Goal: Ask a question: Seek information or help from site administrators or community

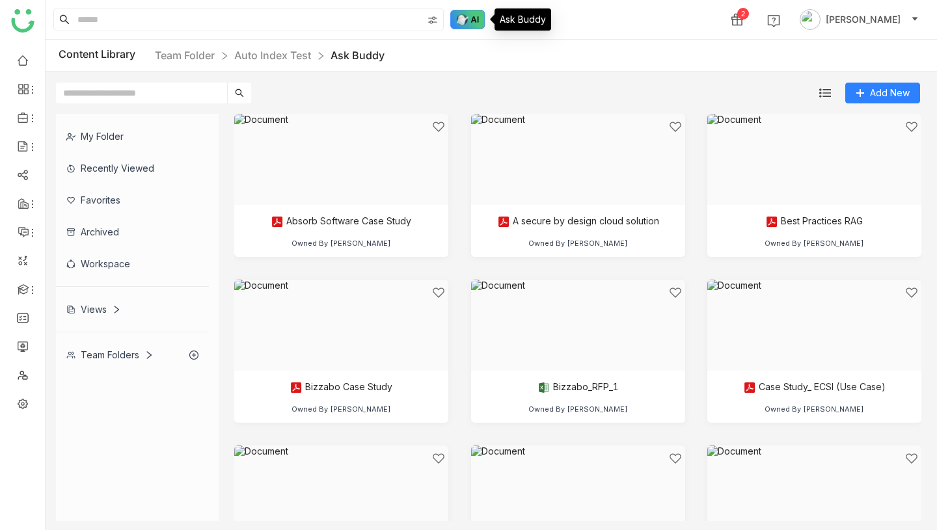
click at [472, 13] on img at bounding box center [467, 20] width 35 height 20
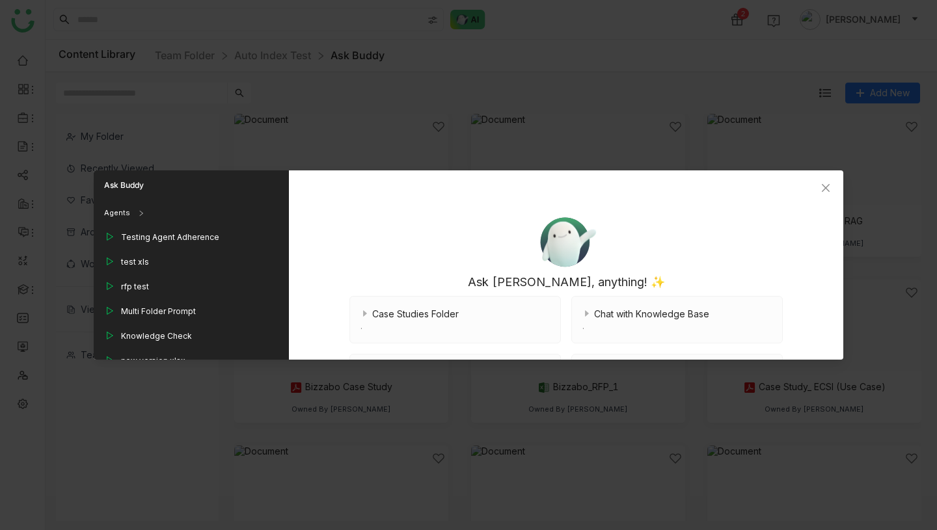
scroll to position [178, 0]
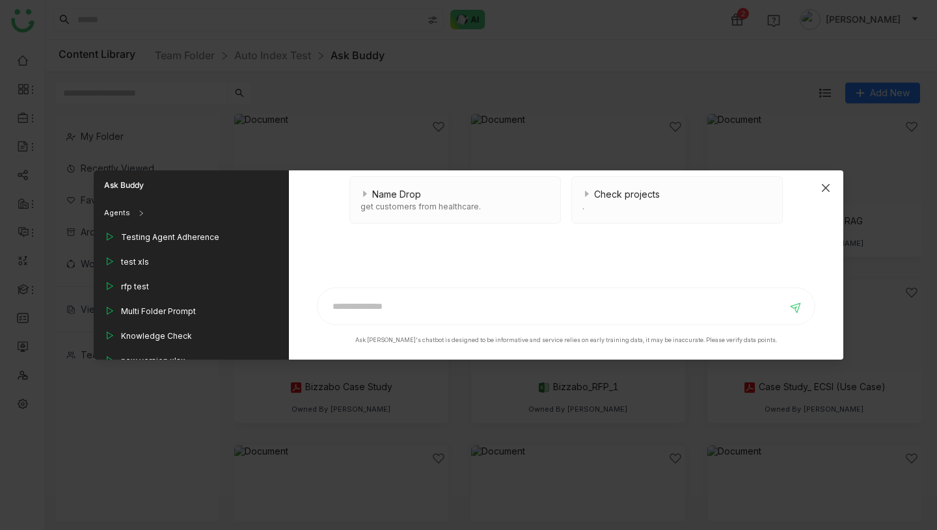
click at [826, 189] on icon "Close" at bounding box center [825, 188] width 10 height 10
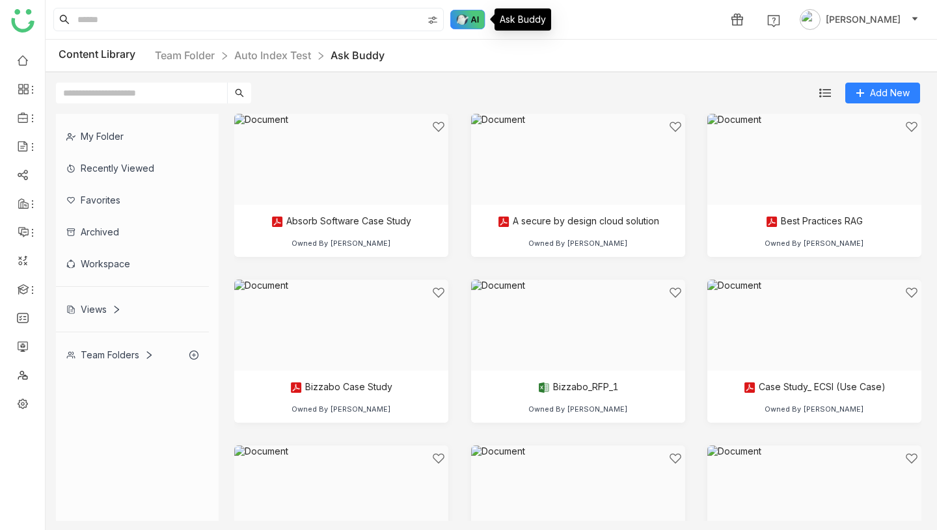
click at [471, 20] on img at bounding box center [467, 20] width 35 height 20
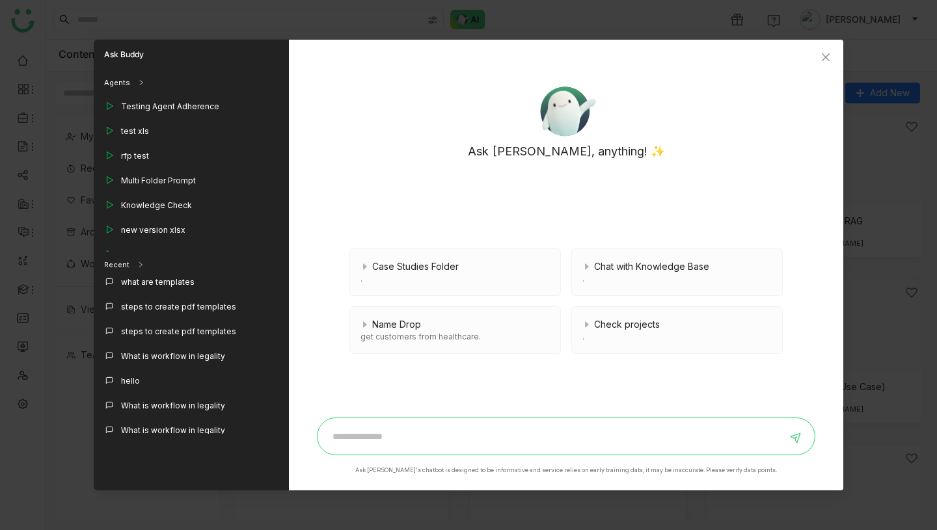
scroll to position [358, 0]
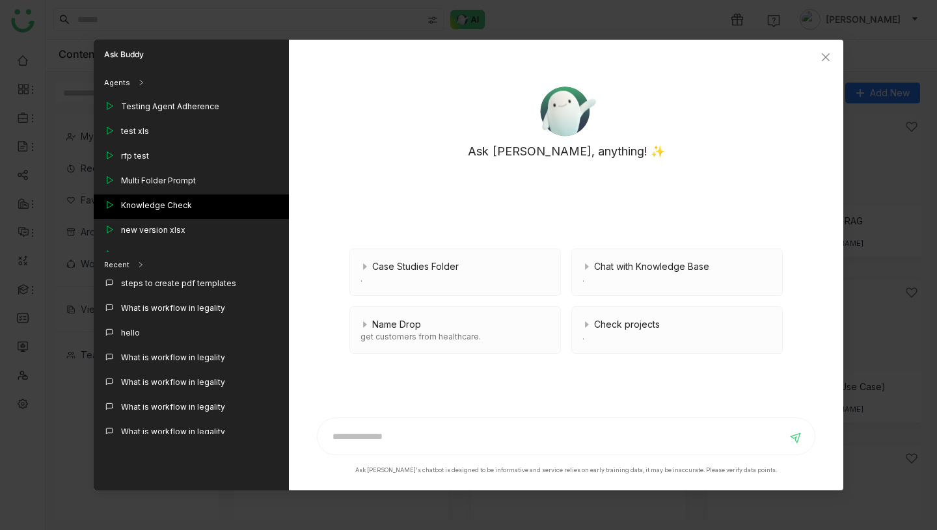
click at [180, 206] on div "Knowledge Check" at bounding box center [156, 206] width 71 height 12
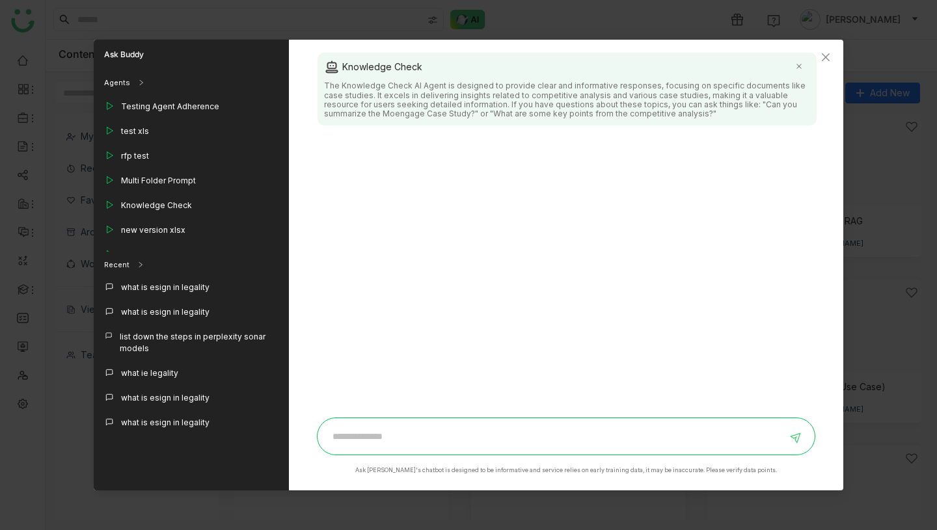
scroll to position [634, 0]
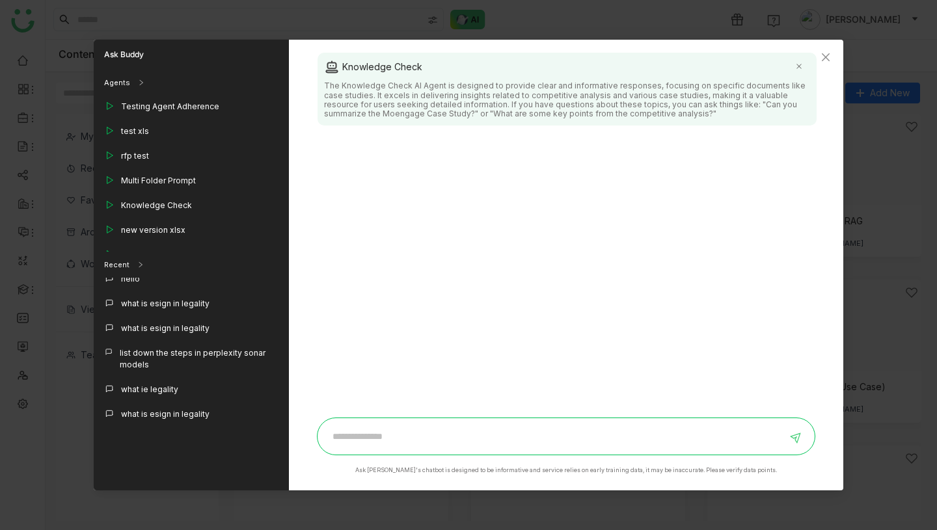
click at [185, 379] on div "what ie legality" at bounding box center [191, 391] width 195 height 25
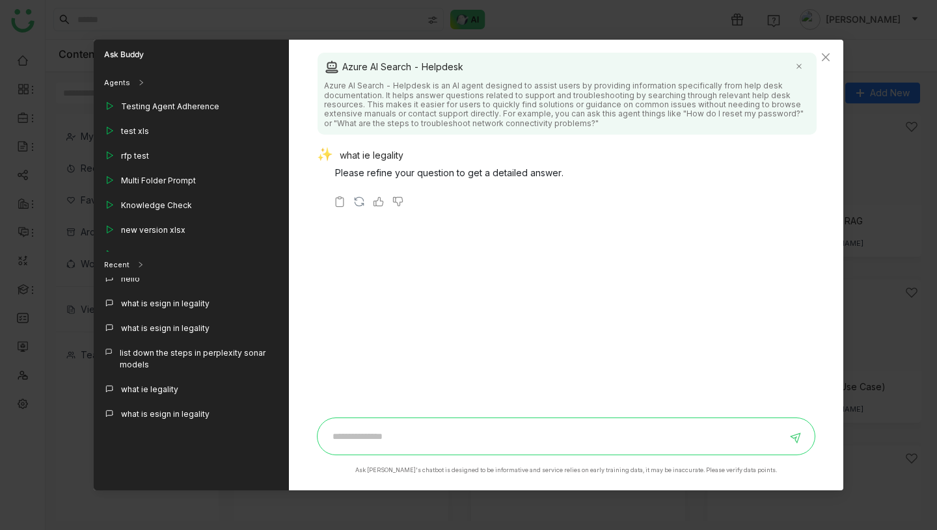
click at [436, 439] on input at bounding box center [556, 436] width 462 height 21
type input "**********"
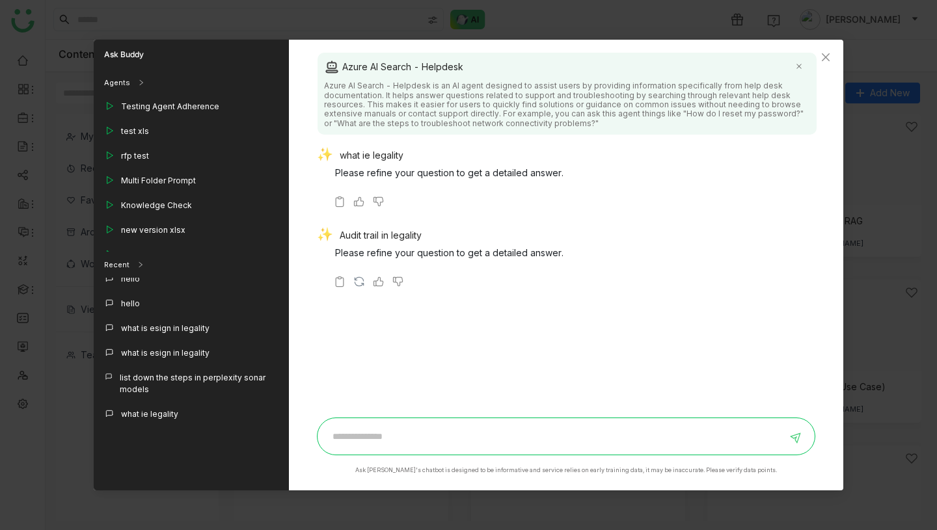
scroll to position [659, 0]
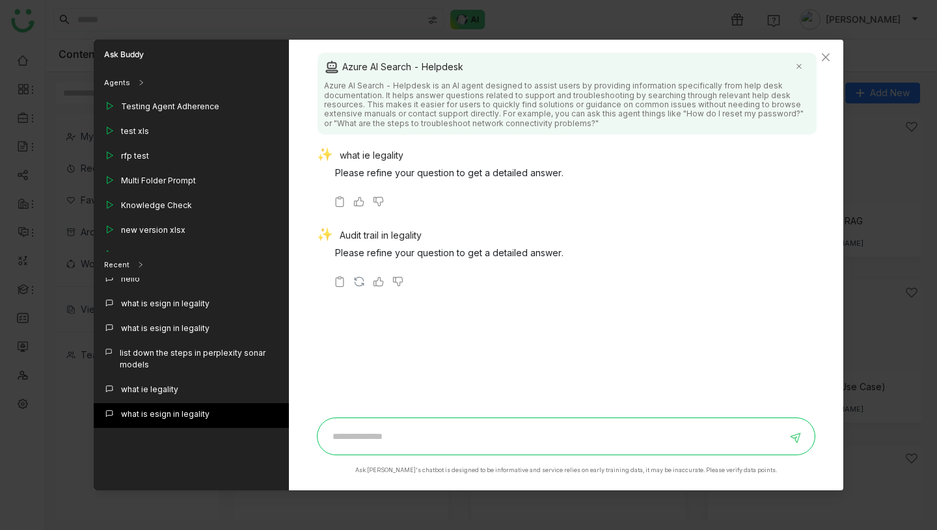
click at [182, 408] on div "what is esign in legality" at bounding box center [165, 414] width 88 height 12
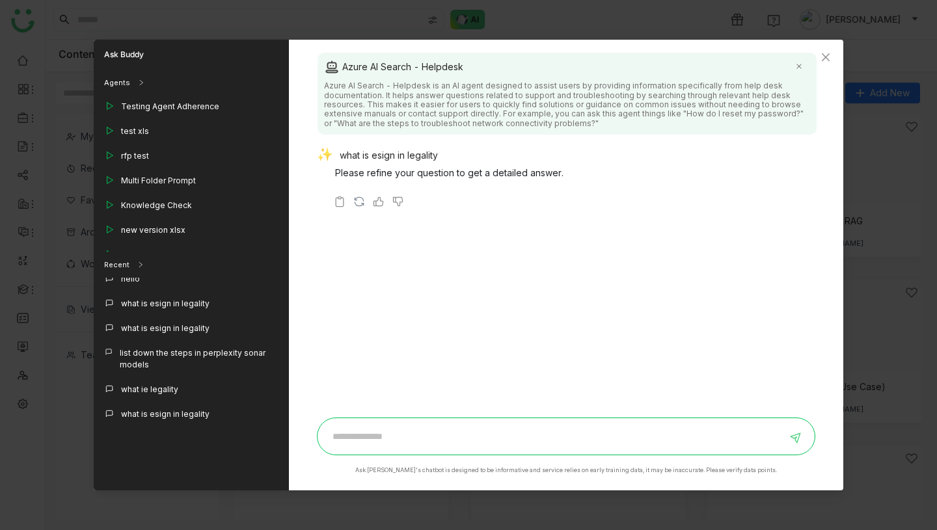
click at [419, 150] on div "what is esign in legality" at bounding box center [561, 157] width 488 height 18
copy div "what is esign in legality"
click at [447, 438] on input at bounding box center [556, 436] width 462 height 21
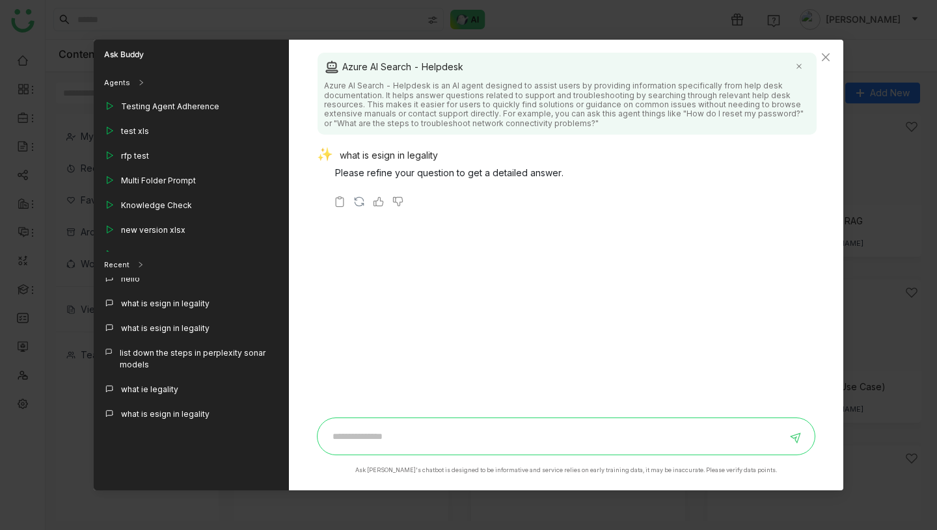
paste input "**********"
type input "**********"
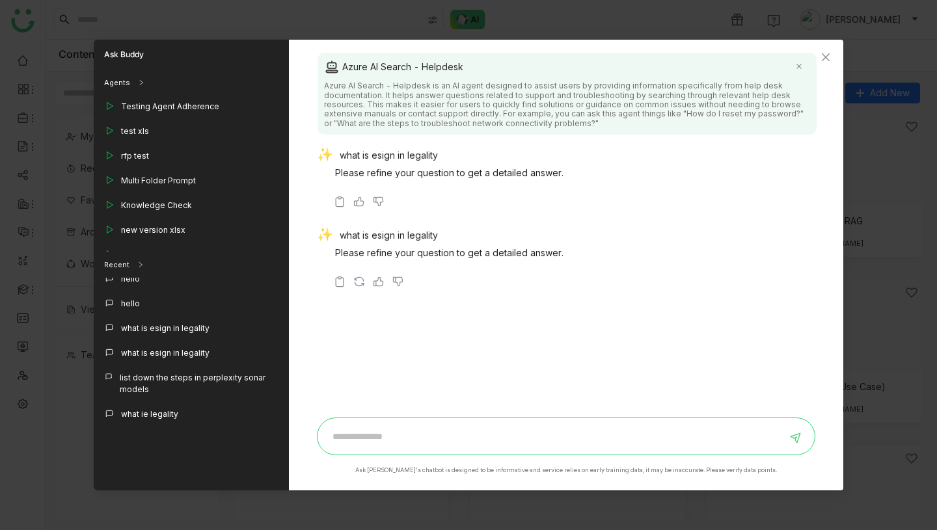
scroll to position [684, 0]
click at [829, 56] on icon "Close" at bounding box center [825, 57] width 10 height 10
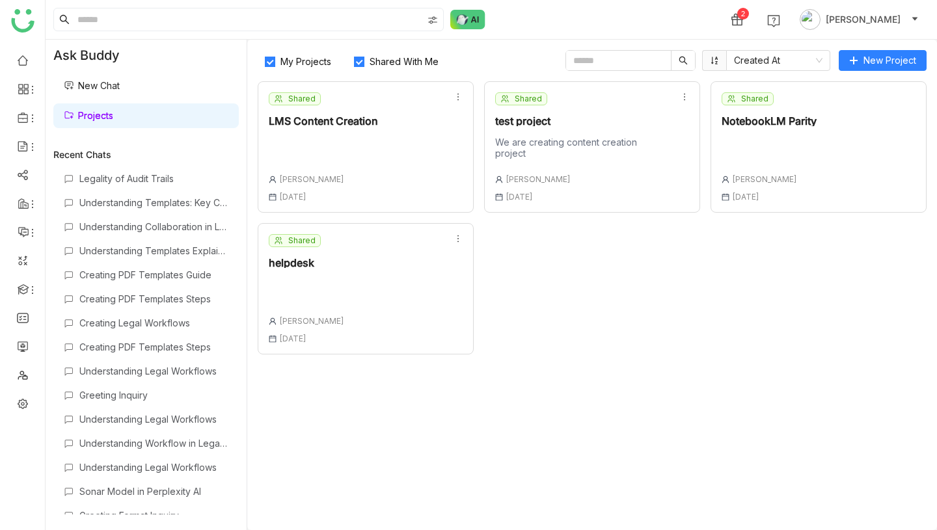
click at [343, 265] on div "Shared helpdesk [PERSON_NAME] [DATE]" at bounding box center [366, 288] width 216 height 131
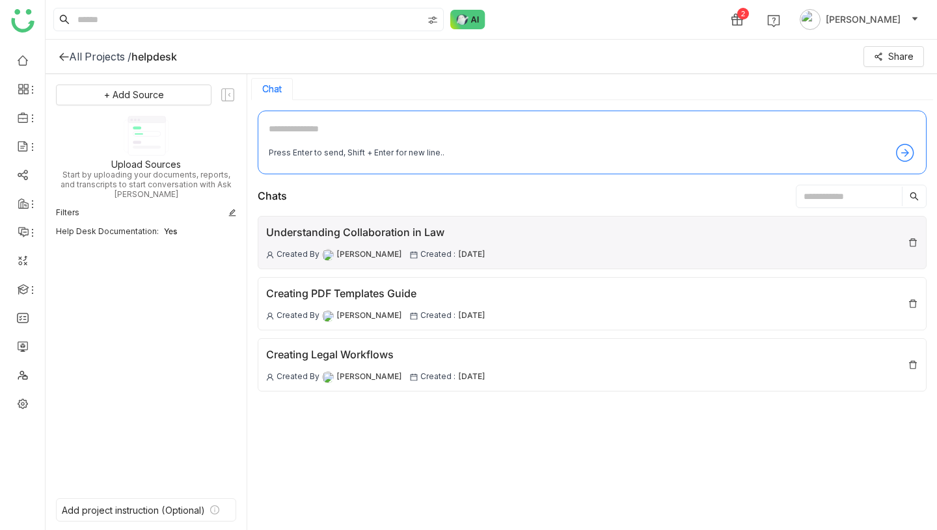
click at [353, 234] on div "Understanding Collaboration in Law" at bounding box center [375, 232] width 219 height 16
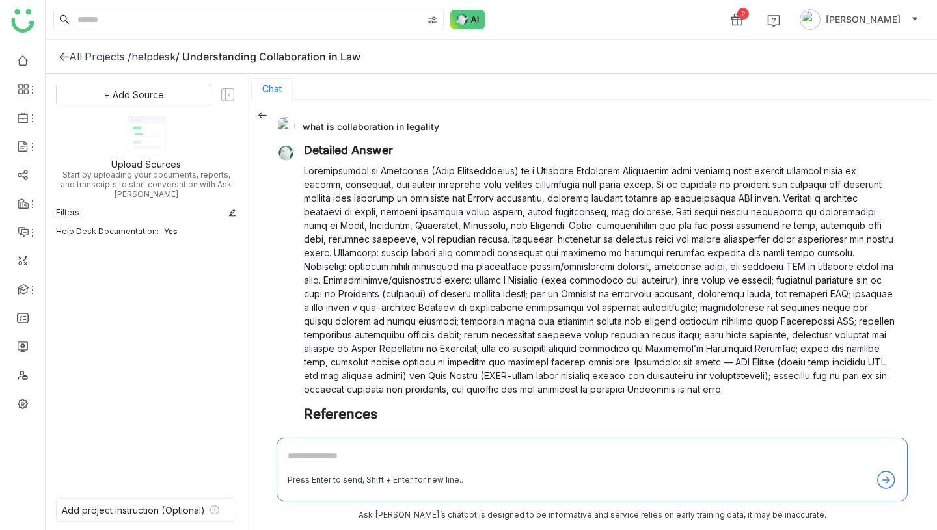
click at [369, 117] on div "what is collaboration in legality" at bounding box center [586, 126] width 621 height 18
click at [368, 120] on div "what is collaboration in legality" at bounding box center [586, 126] width 621 height 18
copy div "what is collaboration in legality"
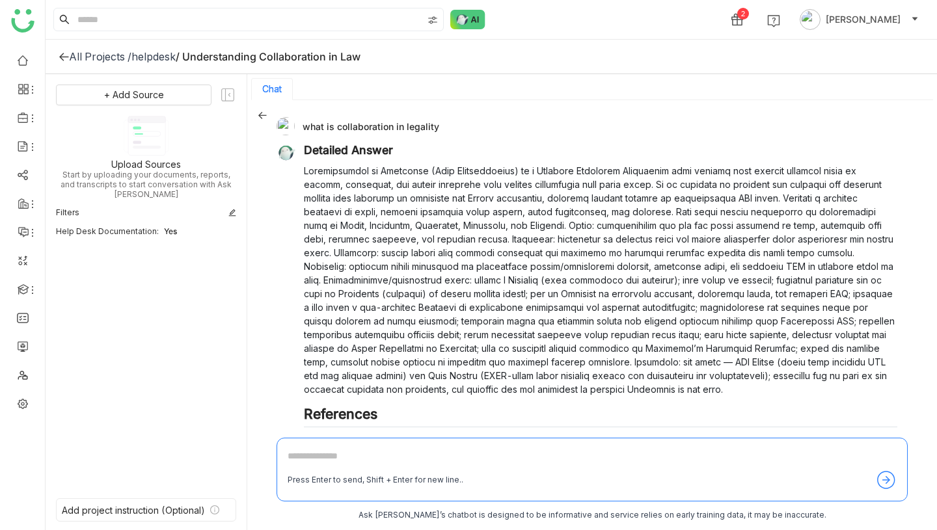
click at [392, 455] on textarea at bounding box center [591, 459] width 609 height 21
paste textarea "**********"
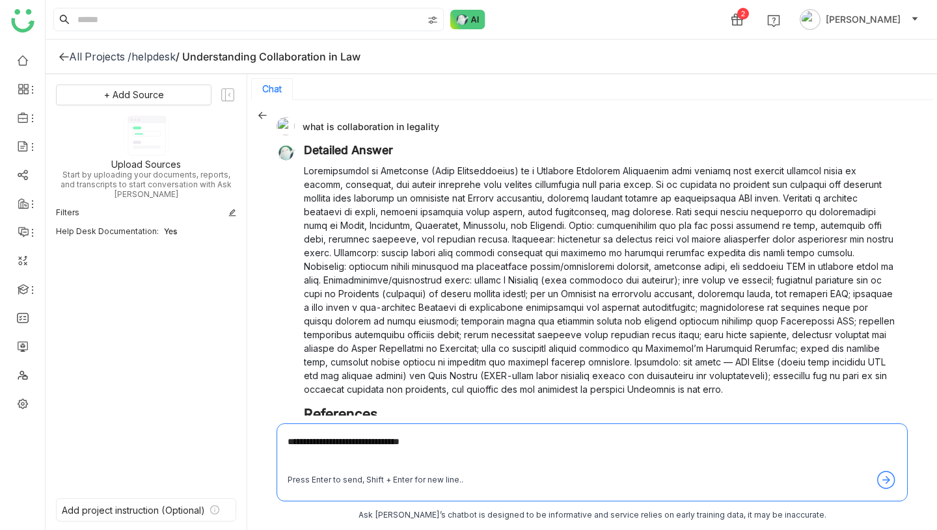
type textarea "**********"
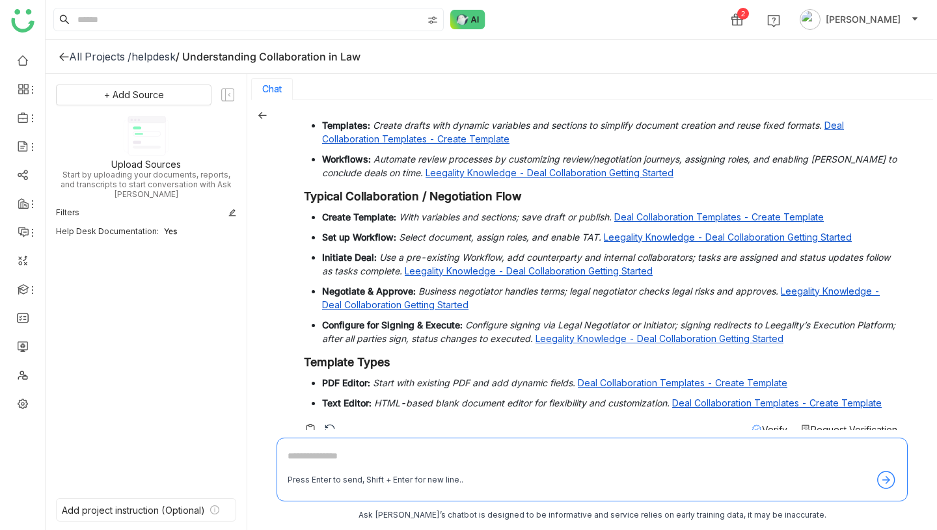
scroll to position [740, 0]
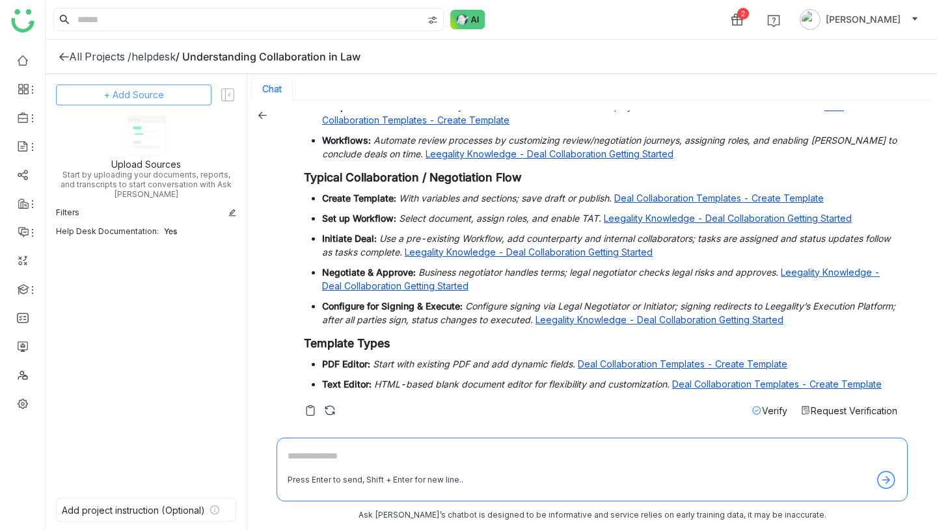
click at [168, 95] on button "+ Add Source" at bounding box center [133, 95] width 155 height 21
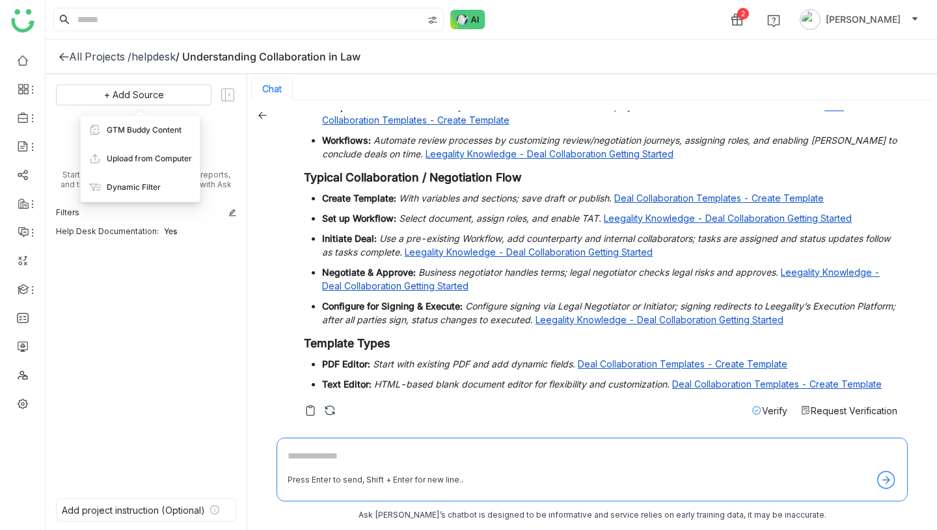
click at [214, 343] on div "+ Add Source Upload Sources Start by uploading your documents, reports, and tra…" at bounding box center [146, 284] width 180 height 398
click at [263, 116] on icon at bounding box center [262, 115] width 9 height 9
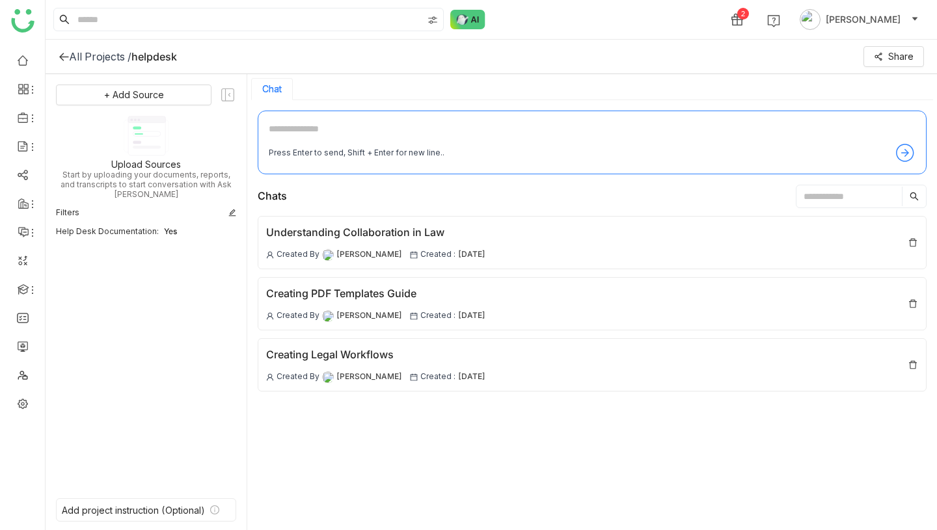
click at [339, 128] on textarea at bounding box center [592, 132] width 647 height 21
type textarea "**********"
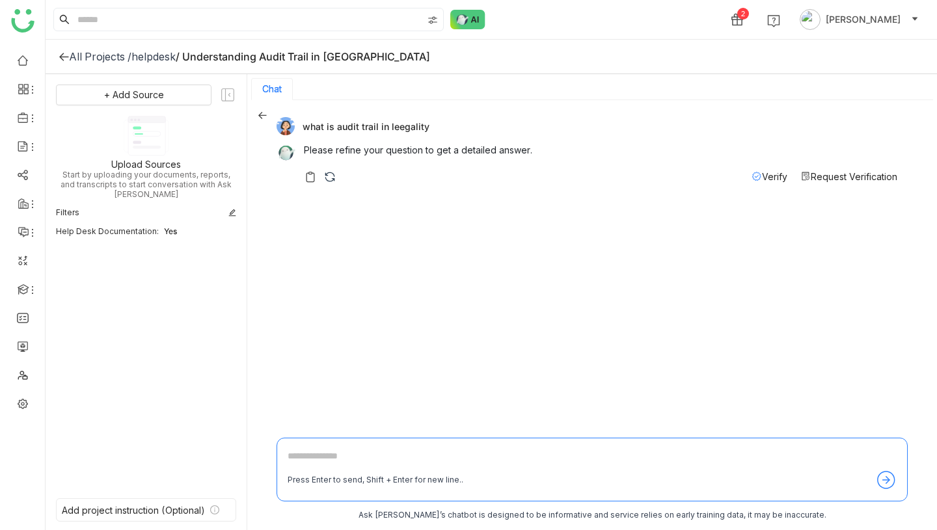
click at [264, 113] on icon at bounding box center [262, 115] width 9 height 9
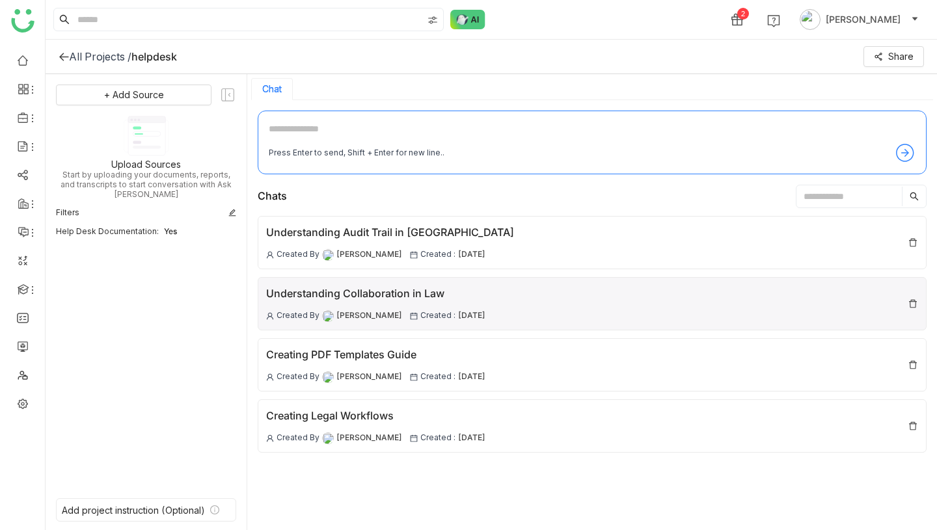
click at [387, 300] on div "Understanding Collaboration in Law" at bounding box center [375, 294] width 219 height 16
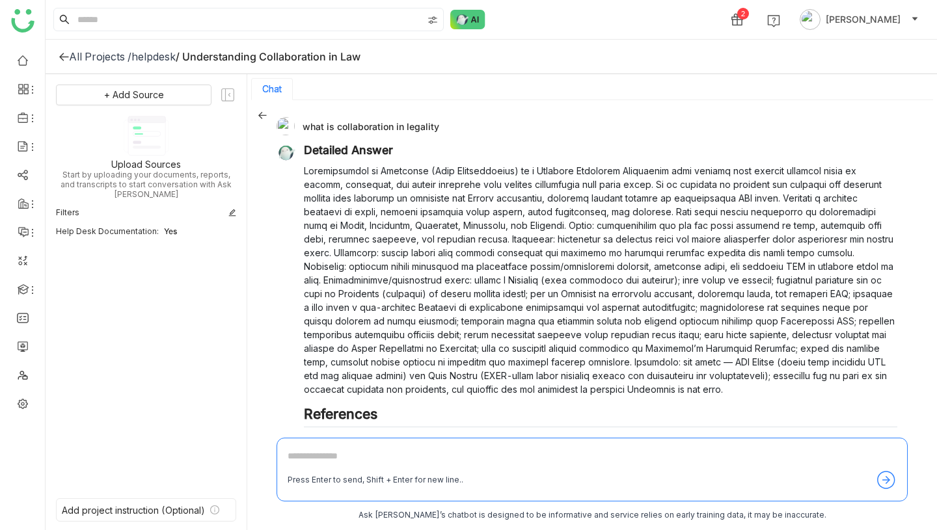
click at [261, 109] on div "what is collaboration in legality Detailed Answer References Leegality Knowledg…" at bounding box center [591, 316] width 689 height 432
click at [261, 116] on icon at bounding box center [262, 115] width 9 height 9
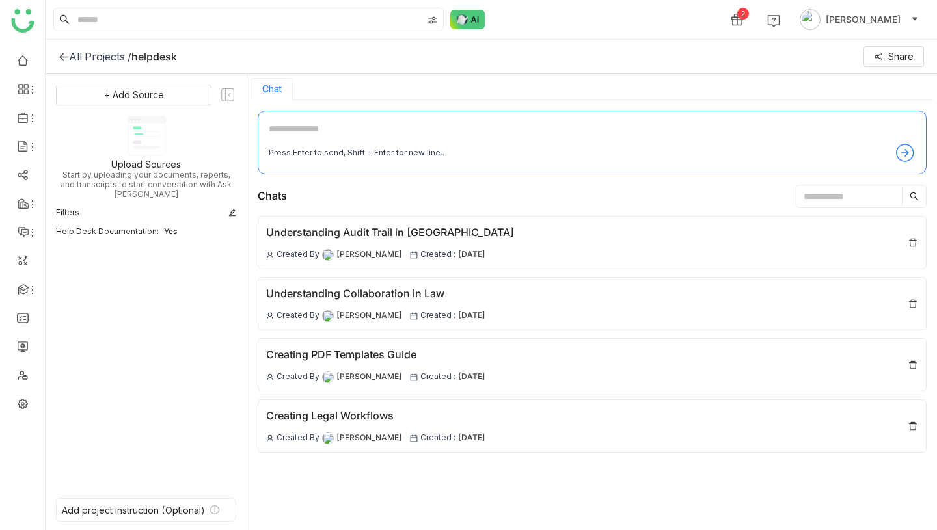
click at [352, 132] on textarea at bounding box center [592, 132] width 647 height 21
type textarea "**********"
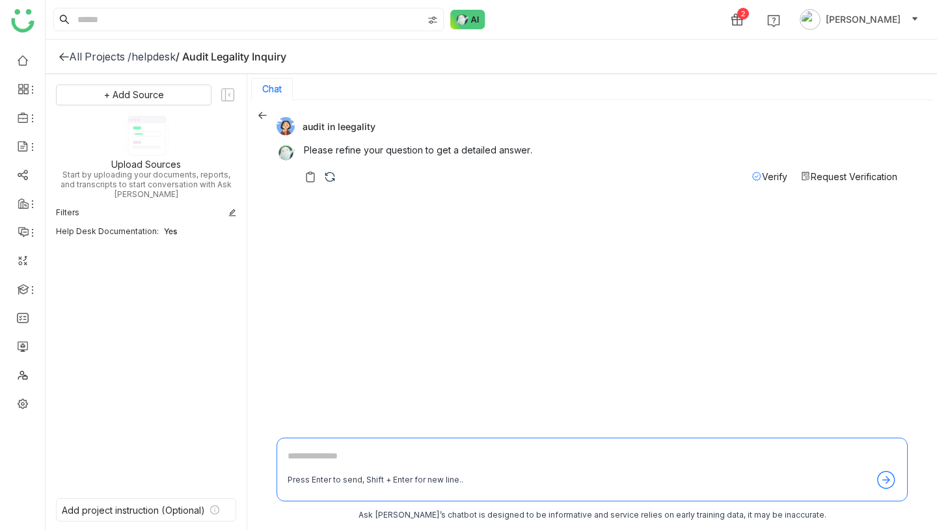
click at [266, 117] on icon at bounding box center [262, 115] width 9 height 9
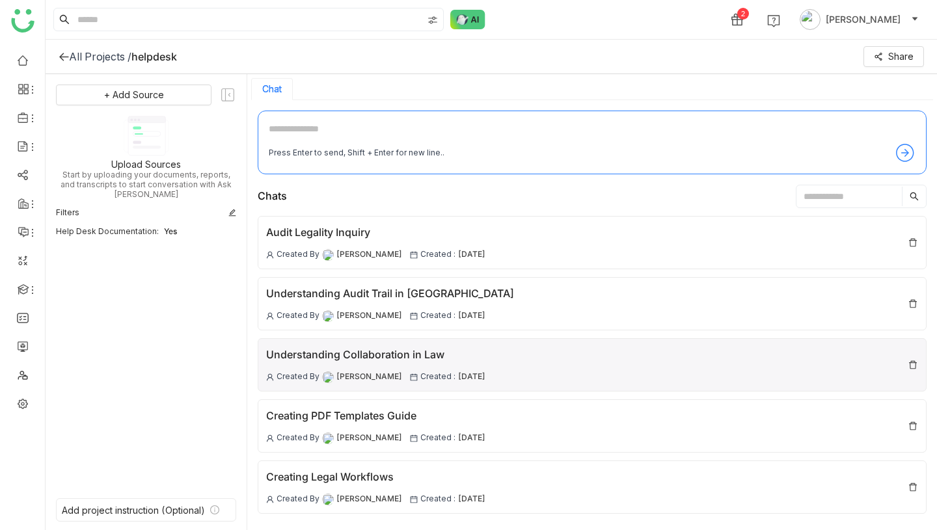
click at [386, 361] on div "Understanding Collaboration in Law" at bounding box center [375, 355] width 219 height 16
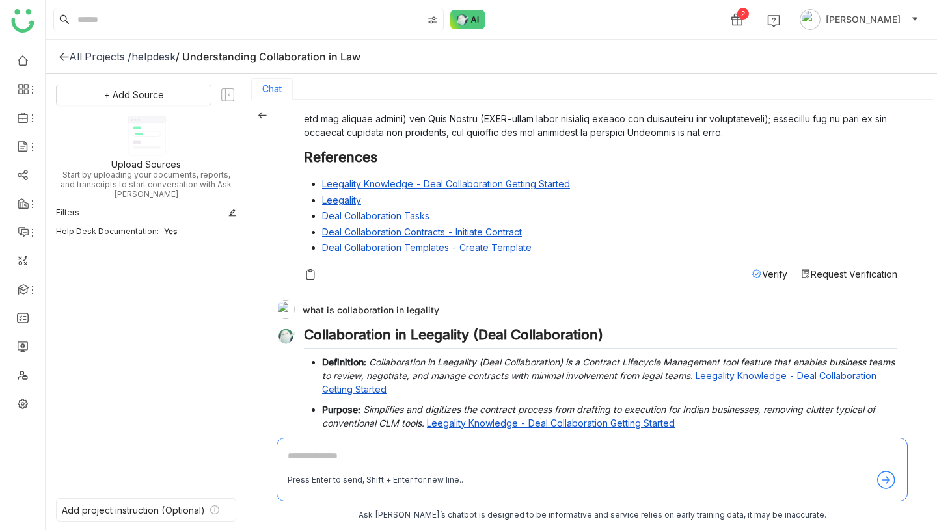
scroll to position [740, 0]
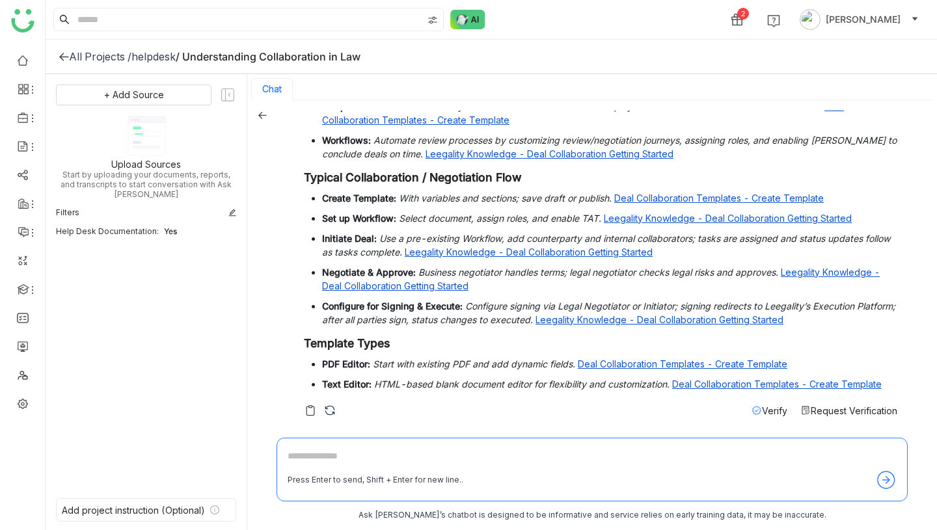
click at [360, 465] on textarea at bounding box center [591, 459] width 609 height 21
click at [405, 464] on textarea at bounding box center [591, 459] width 609 height 21
type textarea "**********"
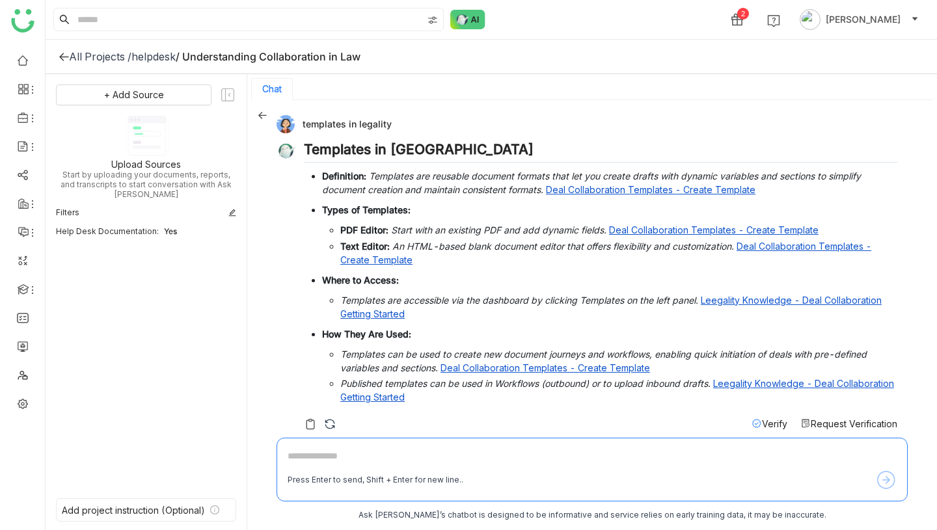
scroll to position [1075, 0]
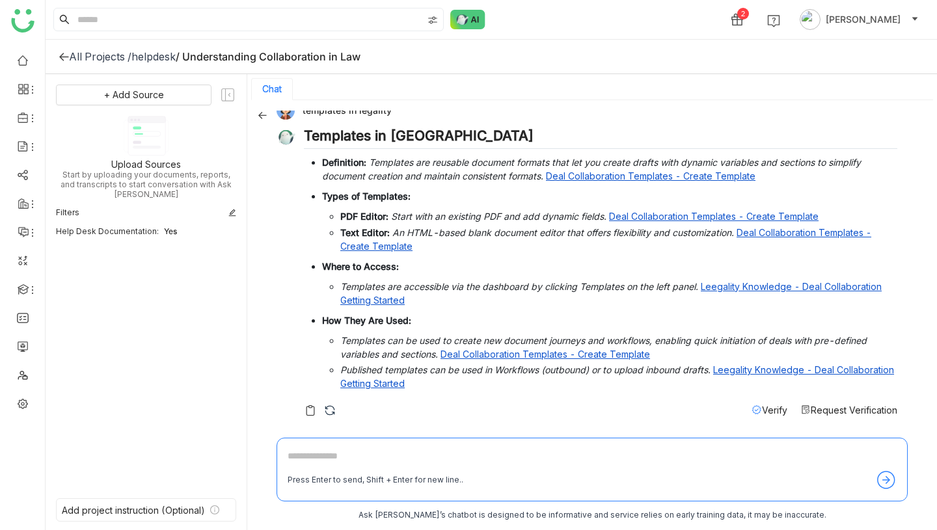
click at [381, 464] on textarea at bounding box center [591, 459] width 609 height 21
click at [366, 455] on textarea at bounding box center [591, 459] width 609 height 21
type textarea "**********"
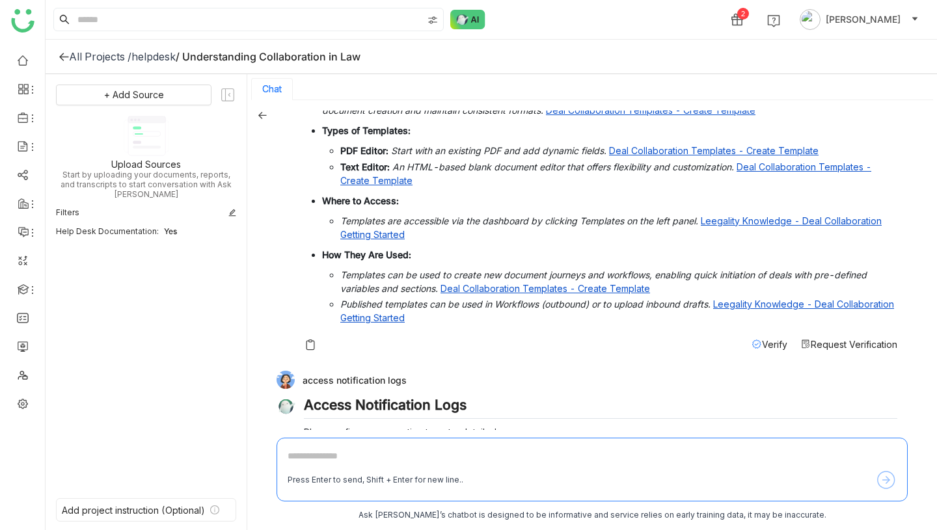
scroll to position [1189, 0]
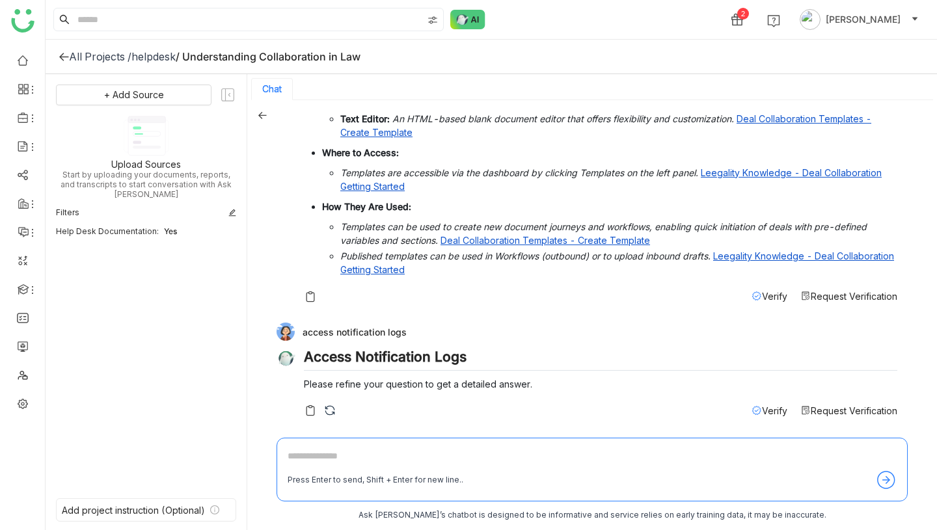
click at [360, 328] on div "access notification logs" at bounding box center [586, 332] width 621 height 18
copy div "access notification logs"
click at [365, 462] on textarea at bounding box center [591, 459] width 609 height 21
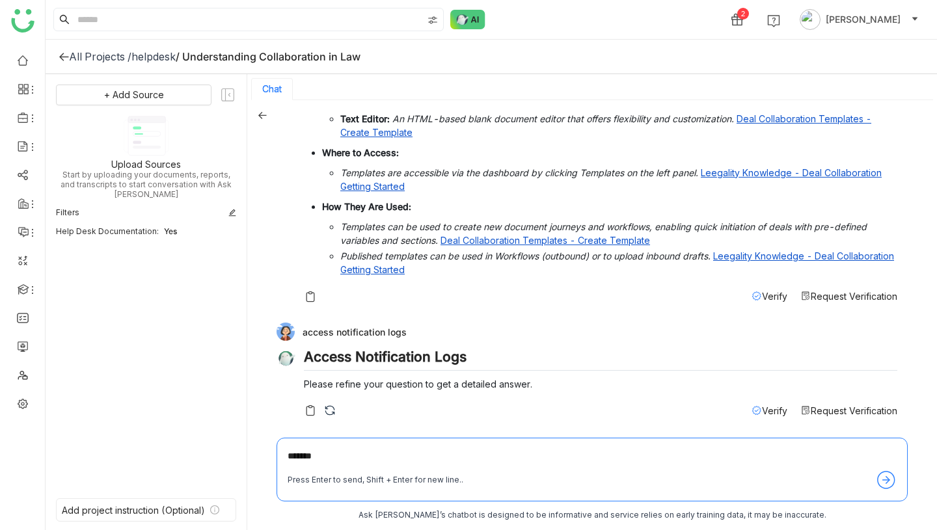
paste textarea "**********"
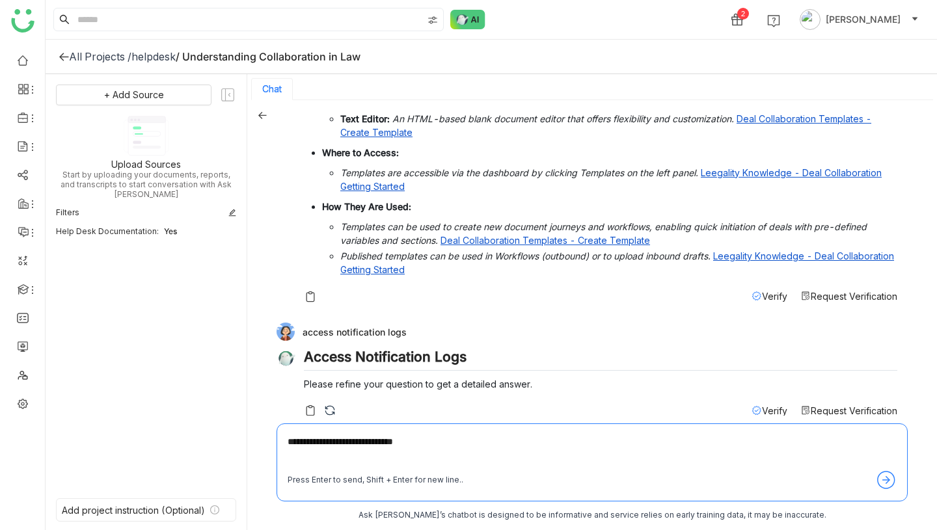
type textarea "**********"
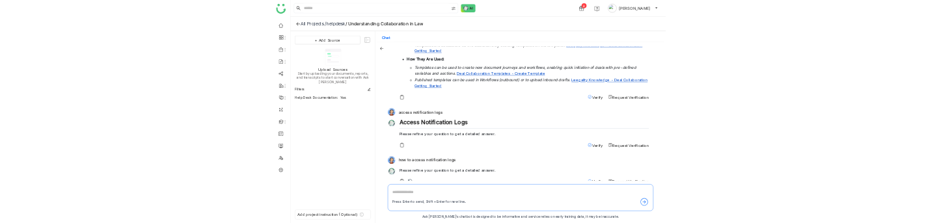
scroll to position [1275, 0]
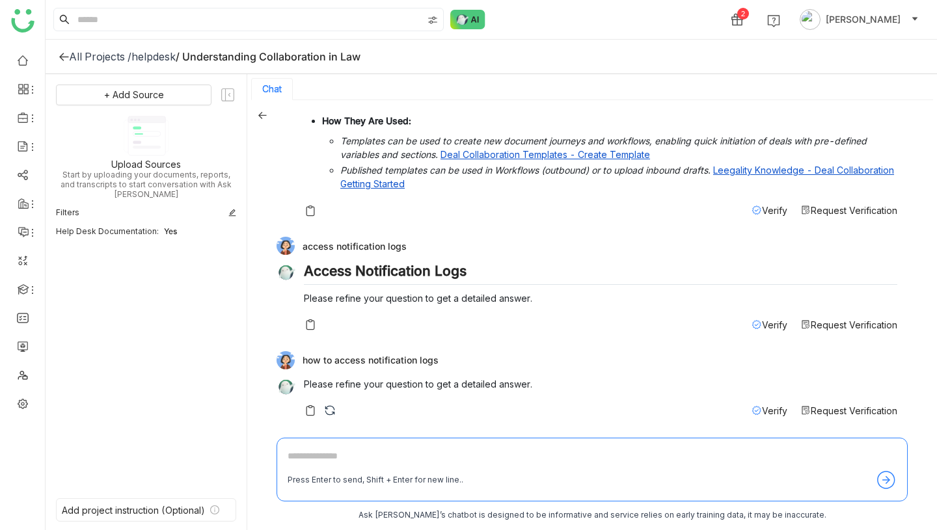
click at [395, 354] on div "how to access notification logs" at bounding box center [586, 360] width 621 height 18
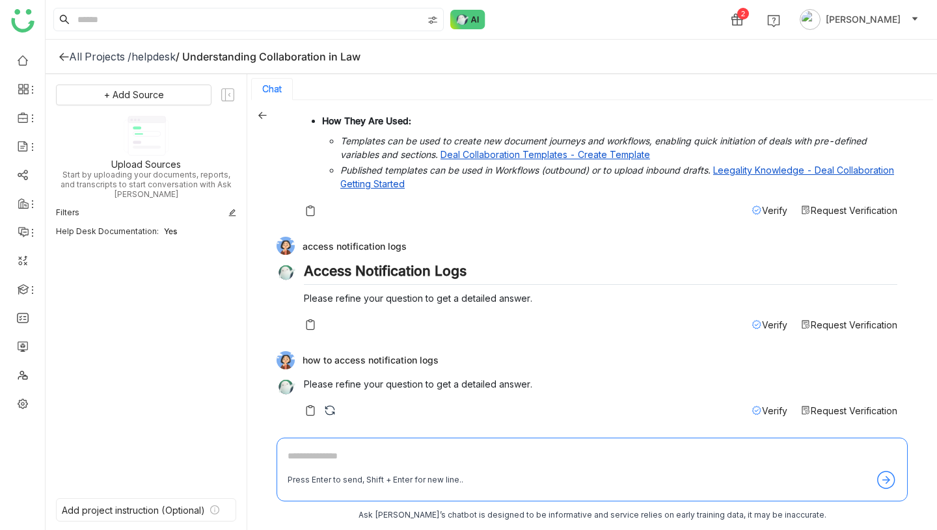
click at [387, 453] on textarea at bounding box center [591, 459] width 609 height 21
paste textarea "**********"
type textarea "**********"
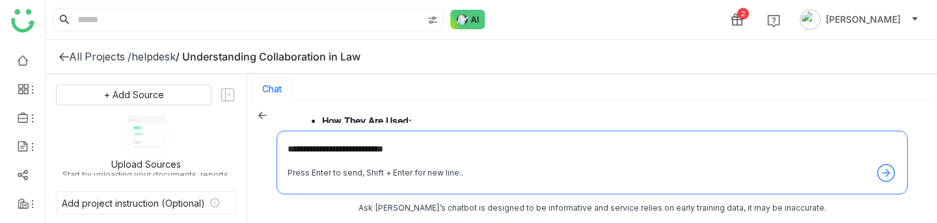
click at [446, 147] on textarea "**********" at bounding box center [591, 152] width 609 height 21
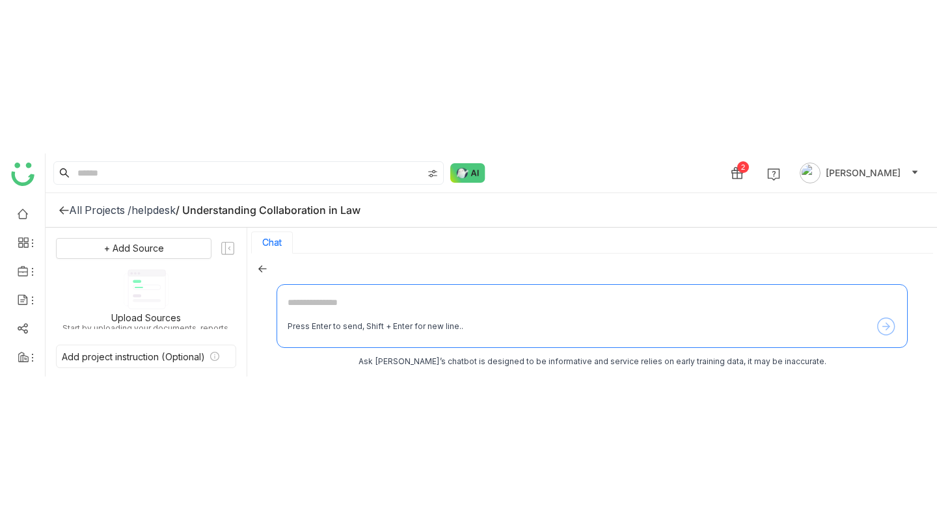
scroll to position [1668, 0]
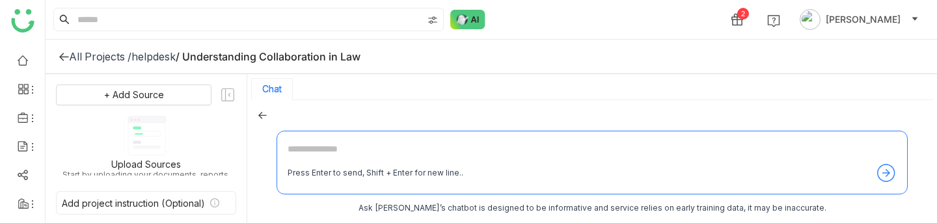
click at [356, 149] on textarea at bounding box center [591, 152] width 609 height 21
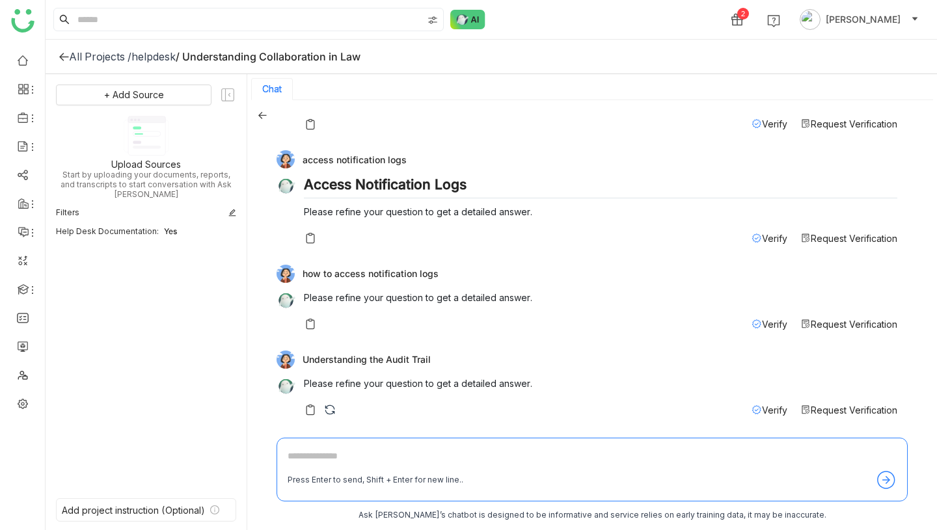
scroll to position [1361, 0]
click at [371, 357] on div "Understanding the Audit Trail" at bounding box center [586, 360] width 621 height 18
copy div "Understanding the Audit Trail"
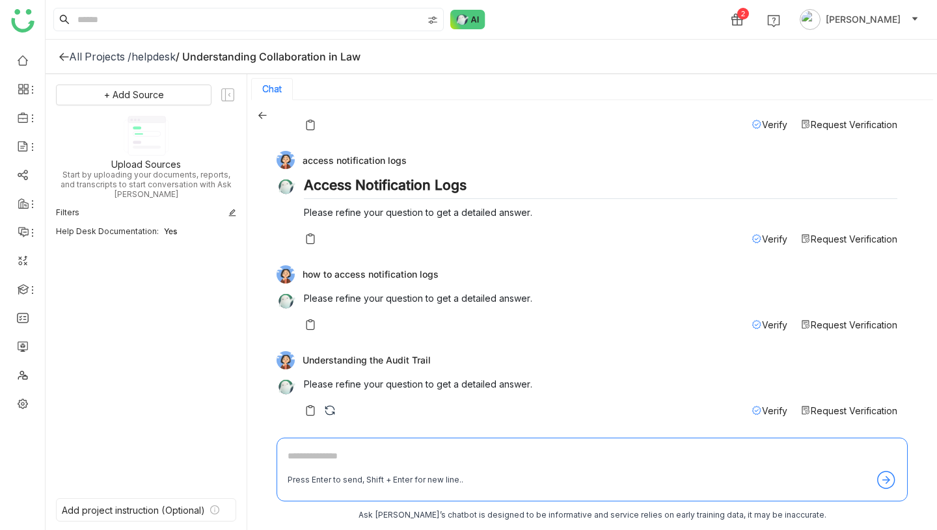
click at [366, 459] on textarea at bounding box center [591, 459] width 609 height 21
paste textarea "**********"
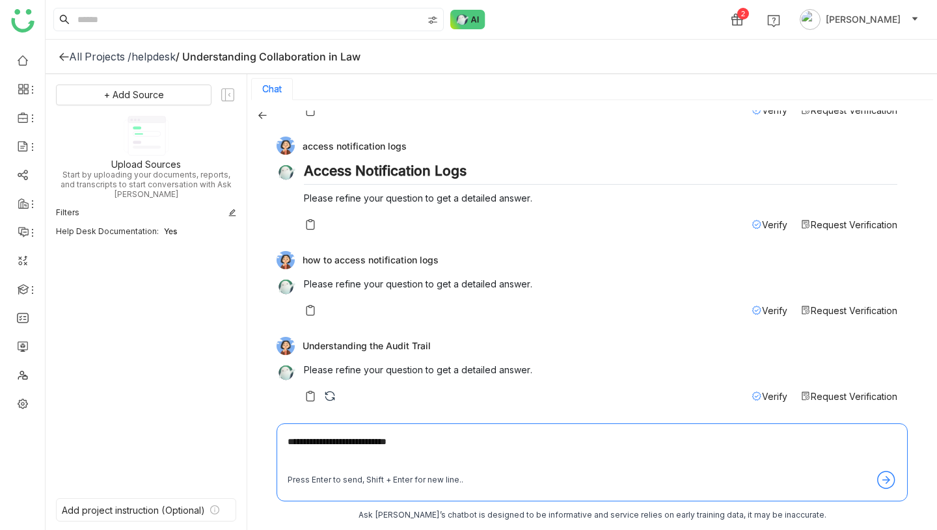
type textarea "**********"
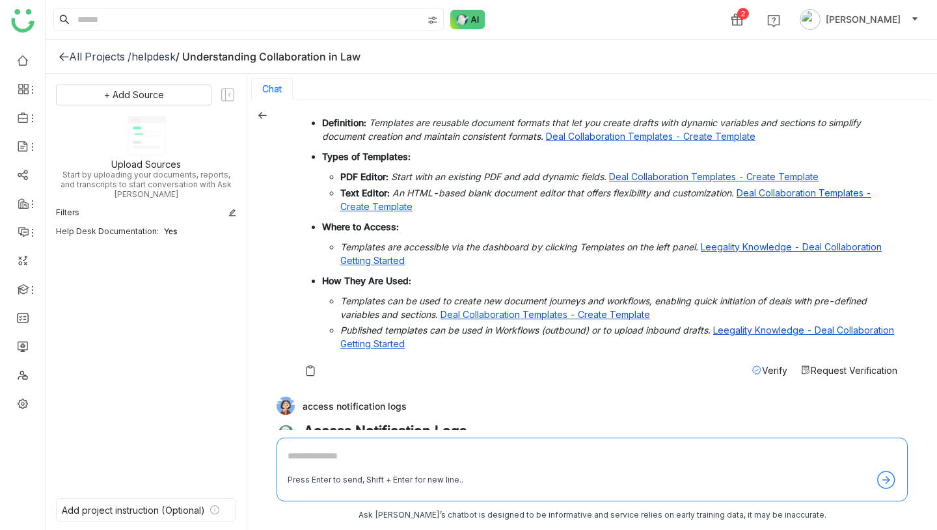
scroll to position [964, 0]
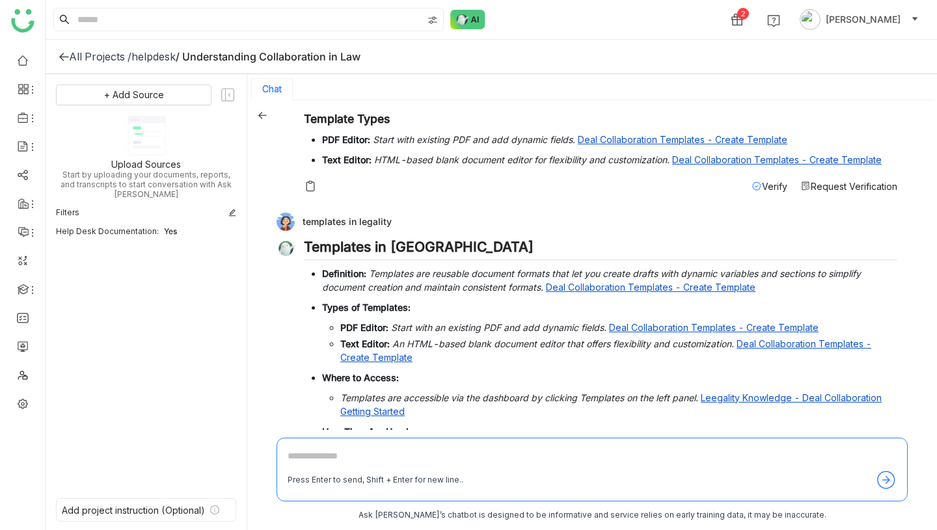
click at [382, 245] on h2 "Templates in Leegality" at bounding box center [600, 250] width 593 height 22
copy div "Templates in Leegality"
click at [263, 120] on div "what is collaboration in legality Detailed Answer References Leegality Knowledg…" at bounding box center [591, 316] width 689 height 432
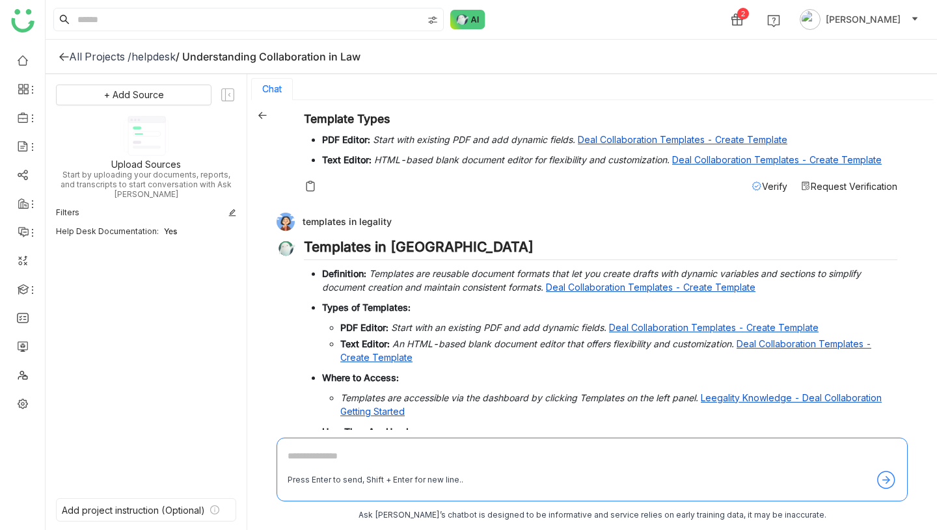
click at [263, 117] on icon at bounding box center [262, 115] width 9 height 9
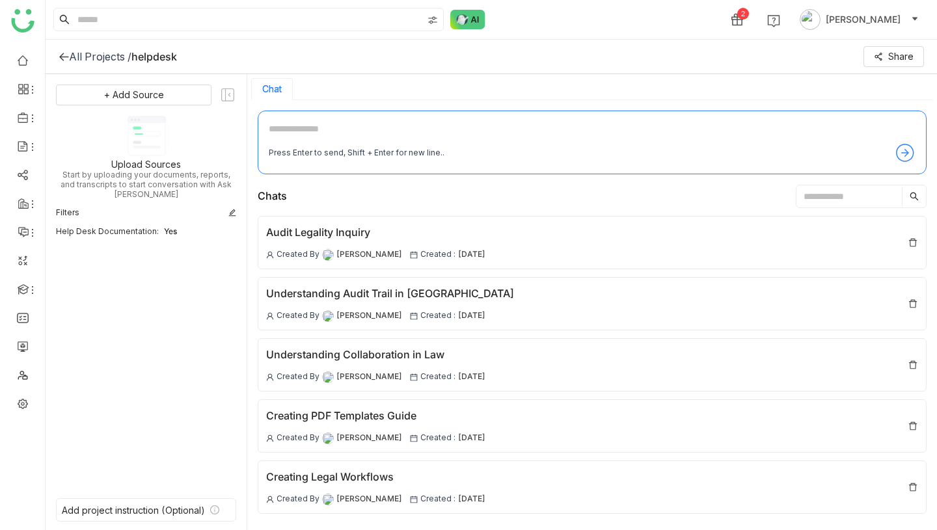
click at [313, 129] on textarea at bounding box center [592, 132] width 647 height 21
type textarea "**********"
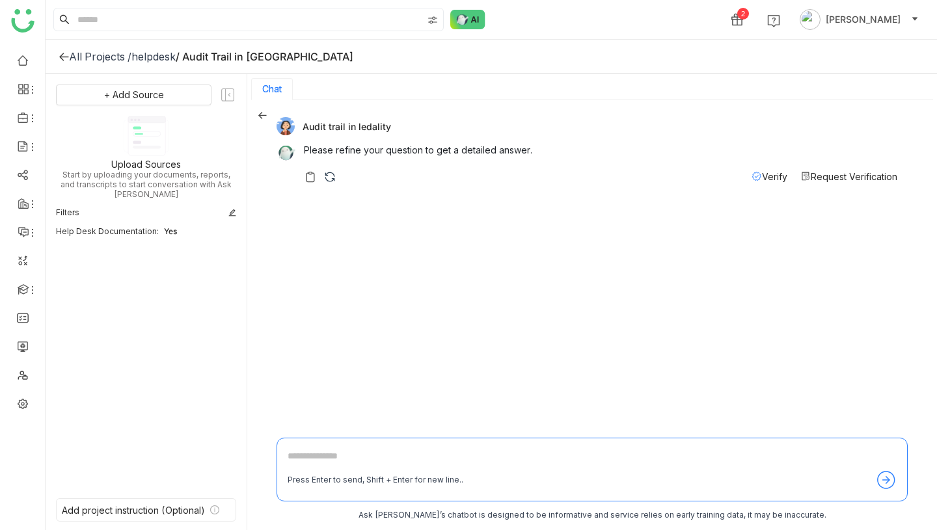
click at [261, 112] on icon at bounding box center [262, 115] width 8 height 7
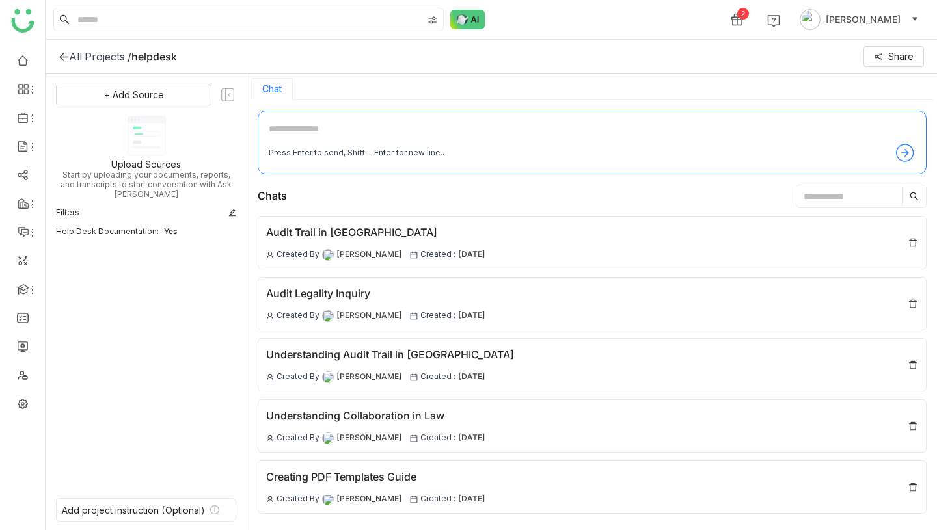
click at [294, 128] on textarea at bounding box center [592, 132] width 647 height 21
type textarea "**********"
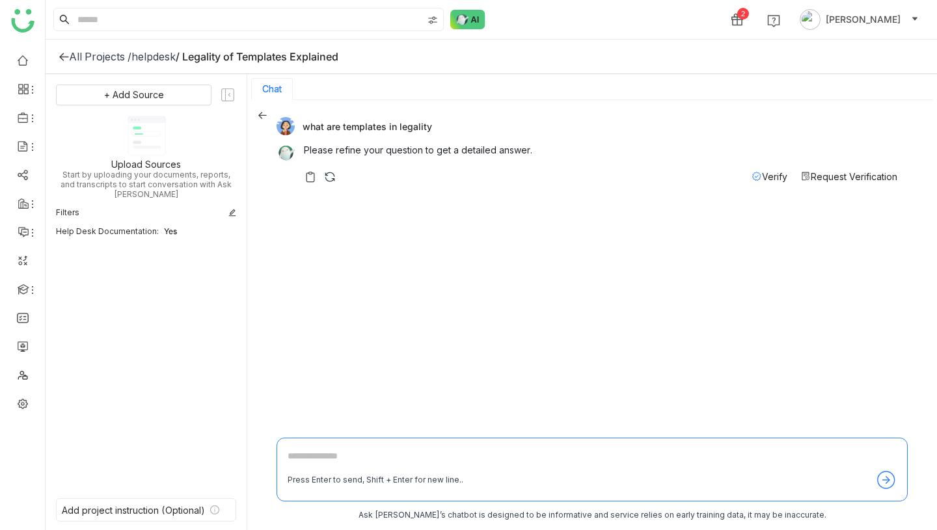
click at [261, 113] on icon at bounding box center [262, 115] width 9 height 9
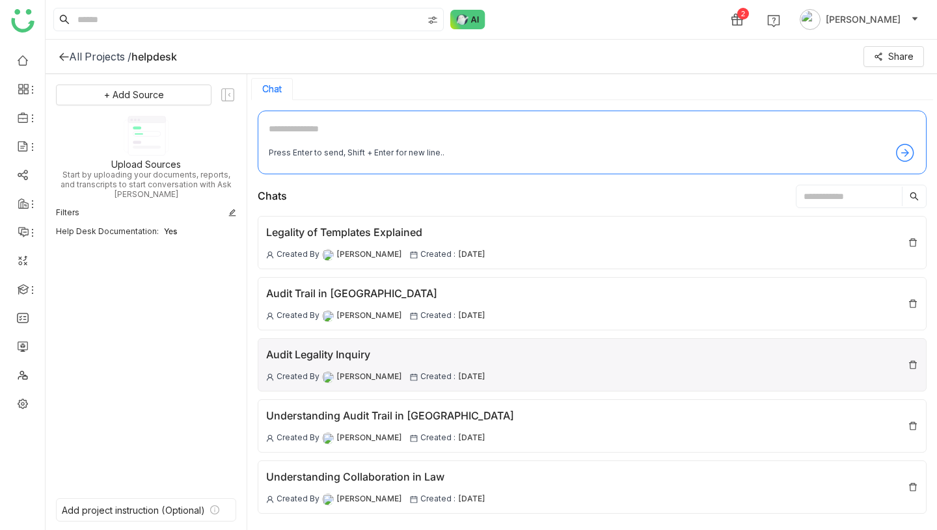
scroll to position [114, 0]
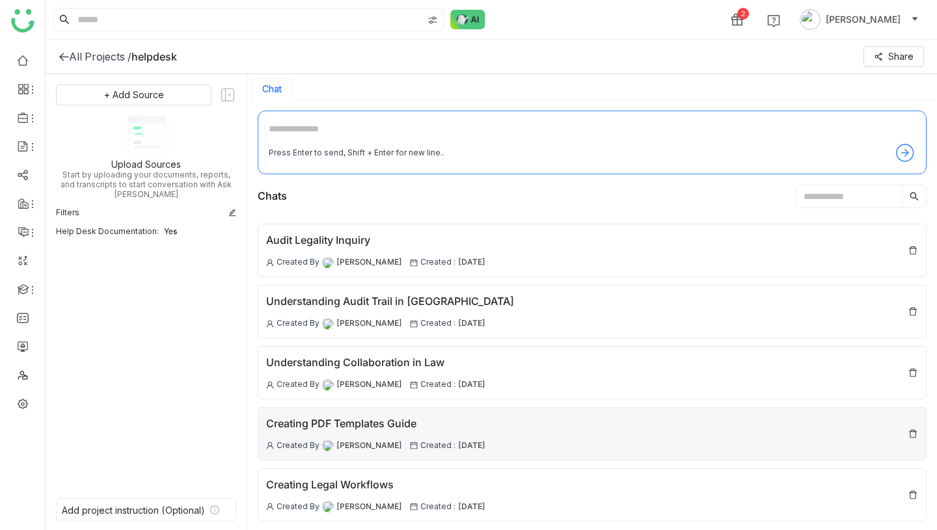
click at [344, 426] on div "Creating PDF Templates Guide" at bounding box center [375, 424] width 219 height 16
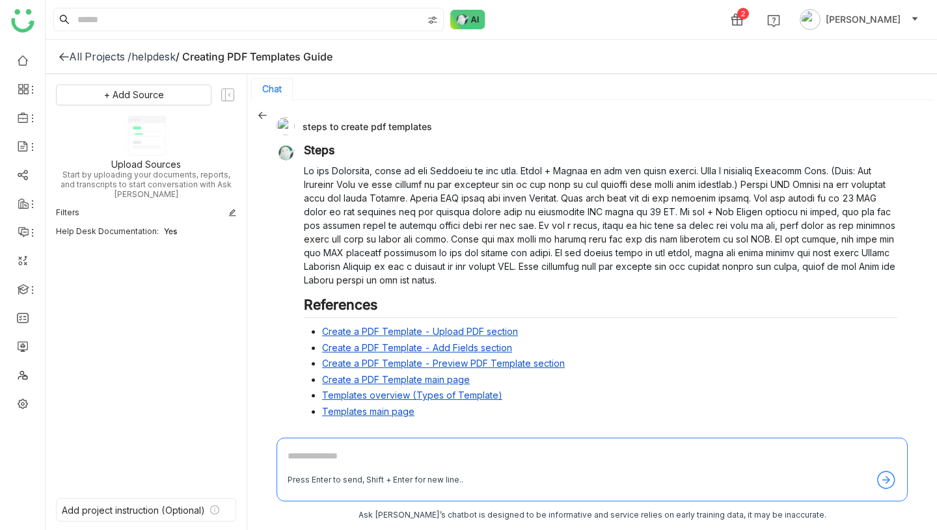
click at [371, 126] on div "steps to create pdf templates" at bounding box center [586, 126] width 621 height 18
copy div "steps to create pdf templates"
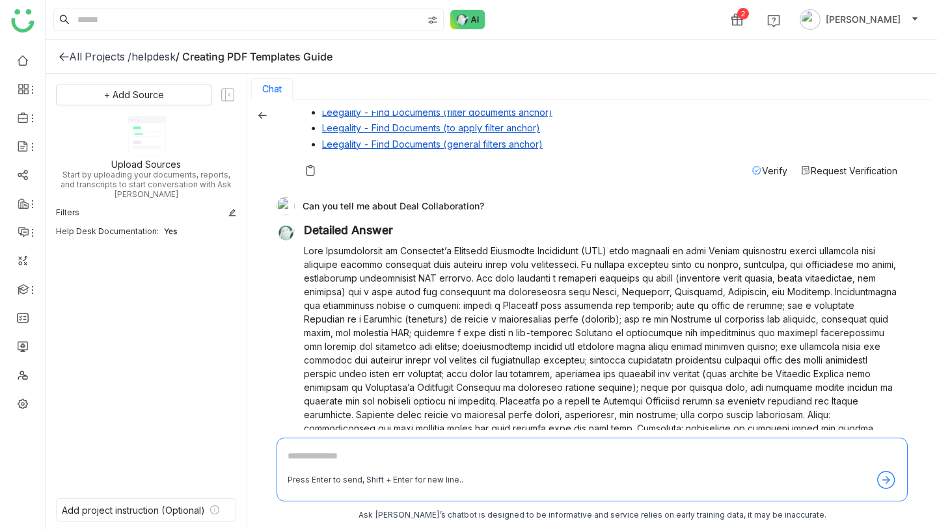
scroll to position [910, 0]
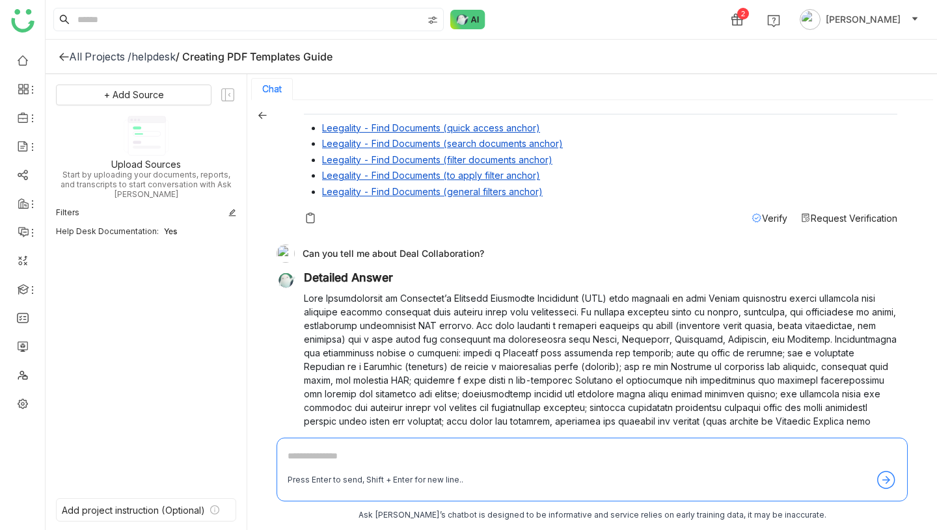
click at [263, 113] on icon at bounding box center [262, 115] width 9 height 9
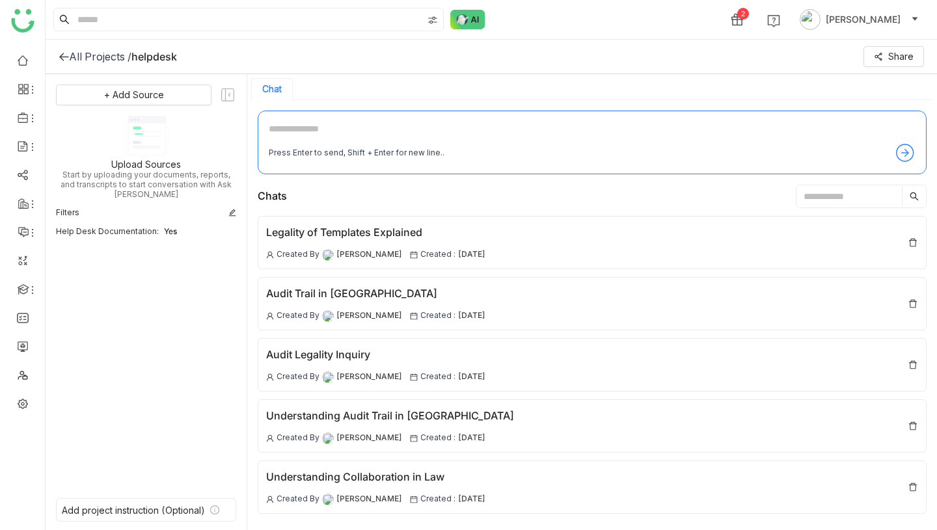
click at [299, 129] on textarea at bounding box center [592, 132] width 647 height 21
paste textarea "**********"
type textarea "**********"
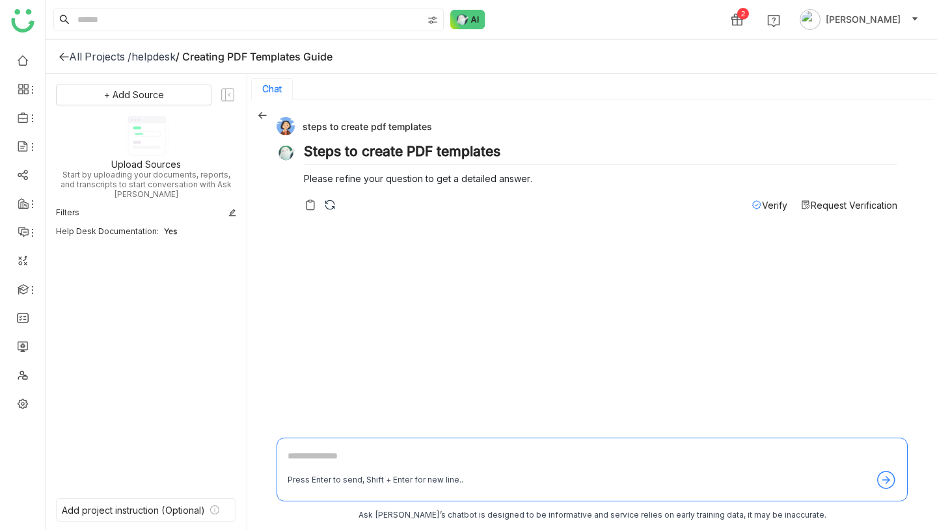
click at [259, 112] on icon at bounding box center [262, 115] width 9 height 9
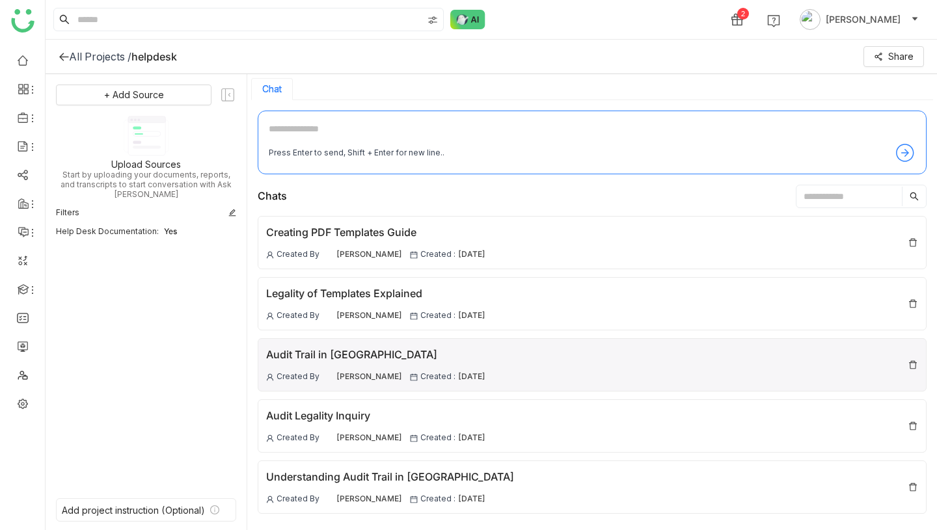
scroll to position [176, 0]
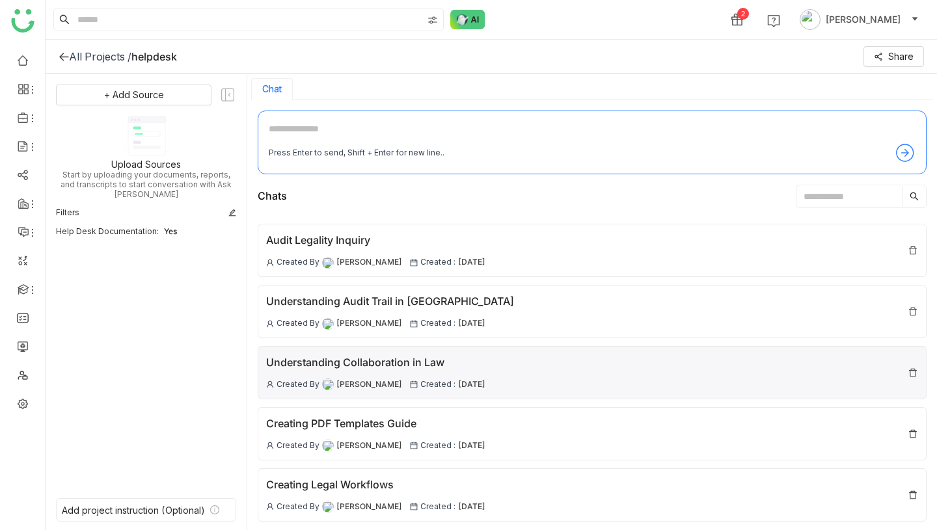
click at [381, 367] on div "Understanding Collaboration in Law" at bounding box center [375, 362] width 219 height 16
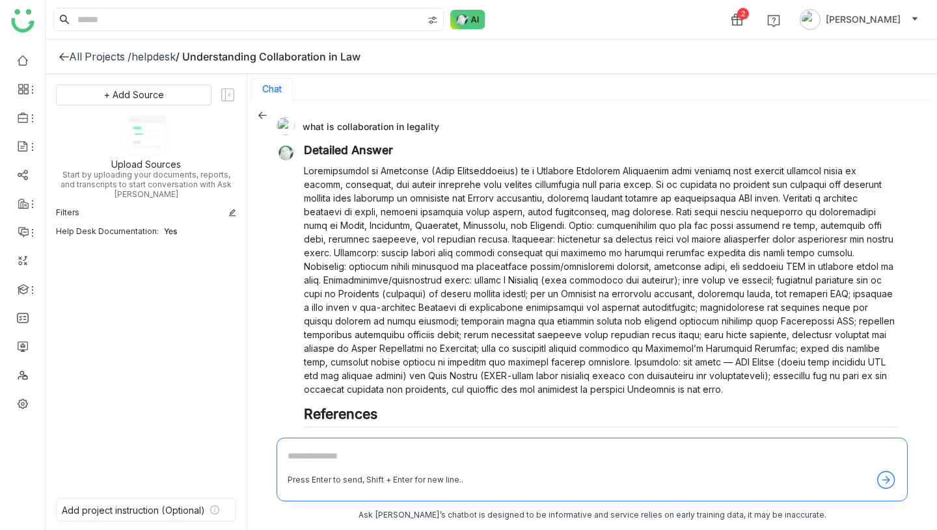
click at [380, 451] on textarea at bounding box center [591, 459] width 609 height 21
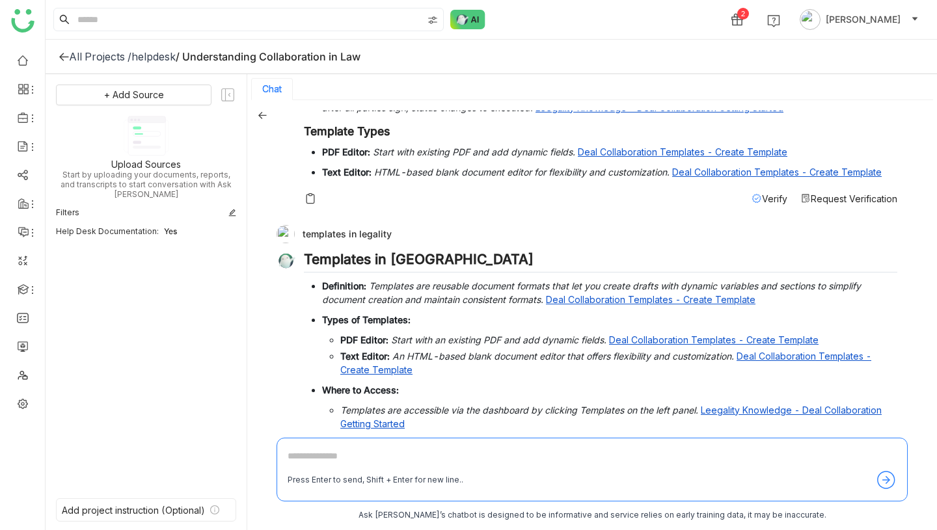
scroll to position [914, 0]
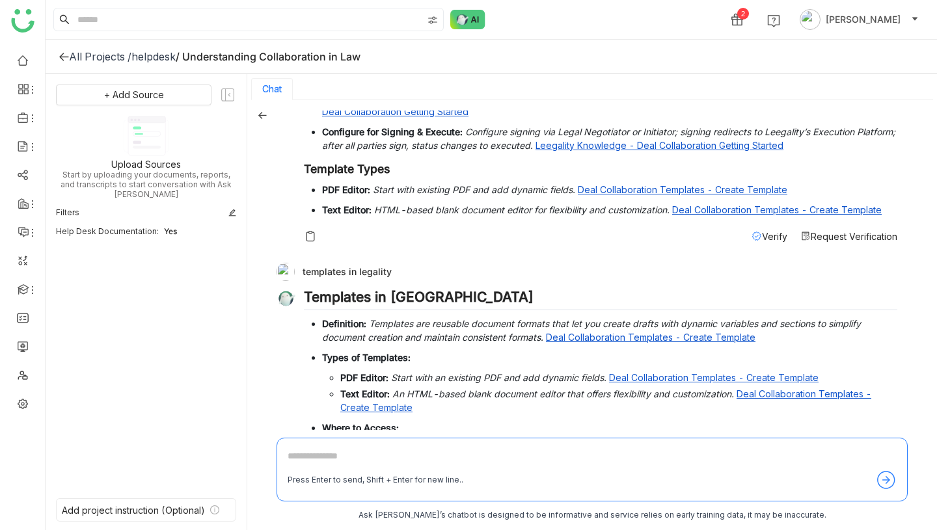
click at [358, 269] on div "templates in legality" at bounding box center [586, 272] width 621 height 18
copy div "templates in legality"
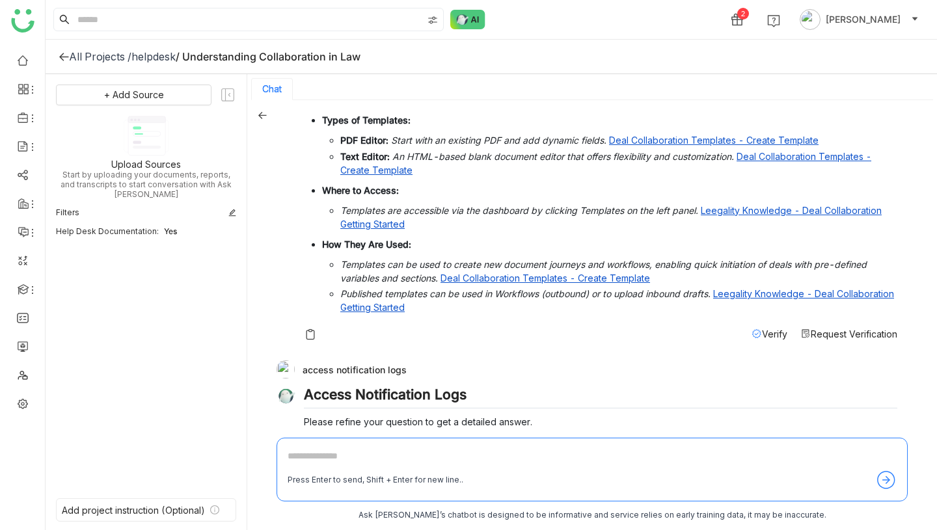
scroll to position [1142, 0]
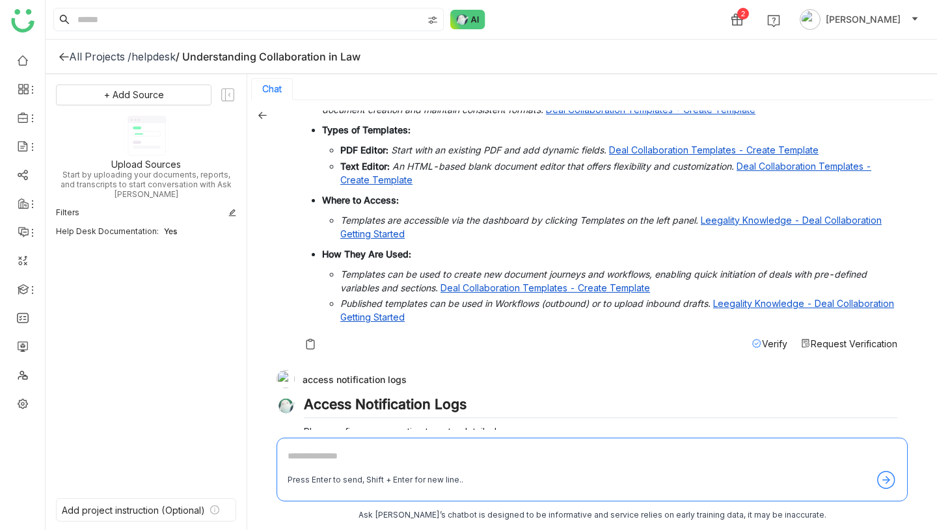
click at [402, 460] on textarea at bounding box center [591, 459] width 609 height 21
paste textarea "**********"
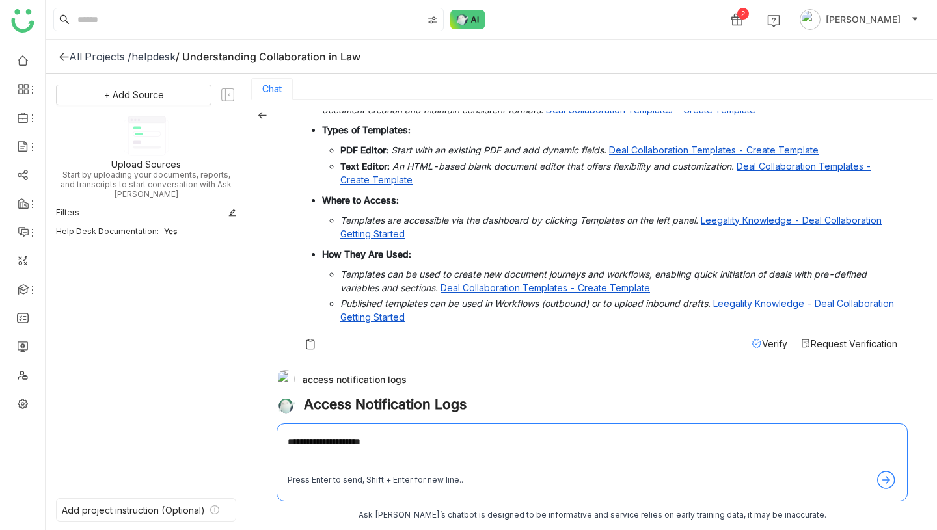
type textarea "**********"
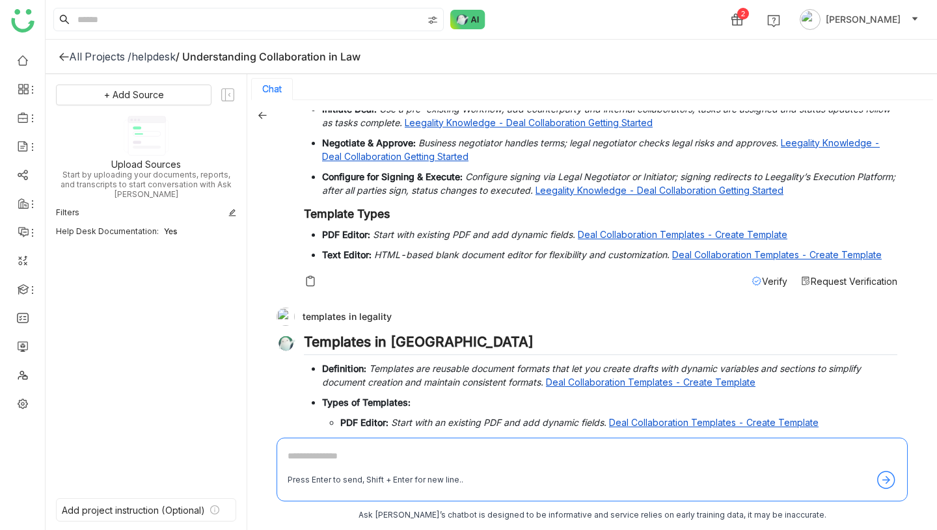
scroll to position [853, 0]
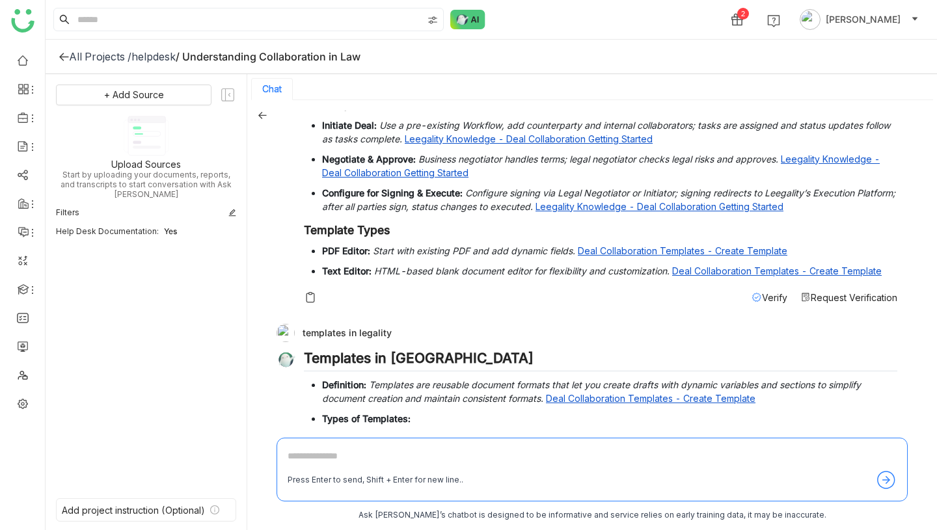
click at [261, 111] on icon at bounding box center [262, 115] width 9 height 9
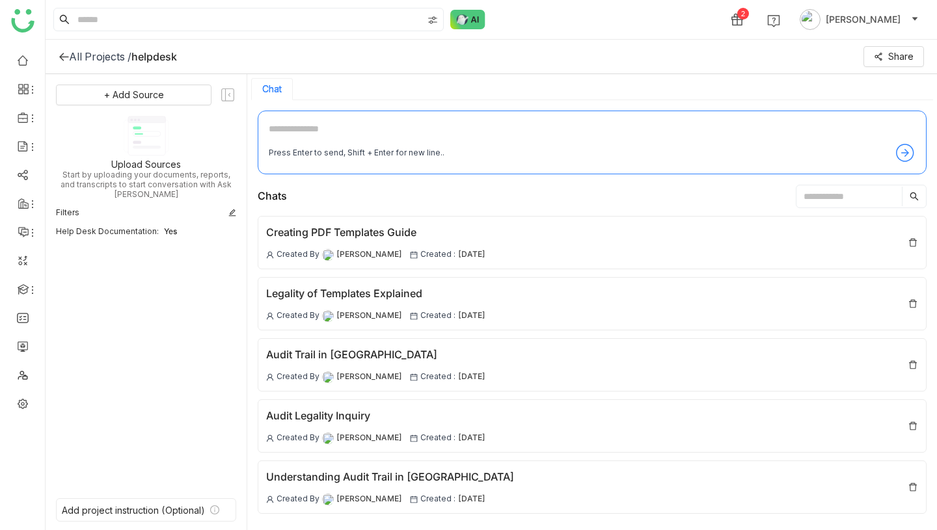
click at [358, 122] on textarea at bounding box center [592, 132] width 647 height 21
type textarea "**********"
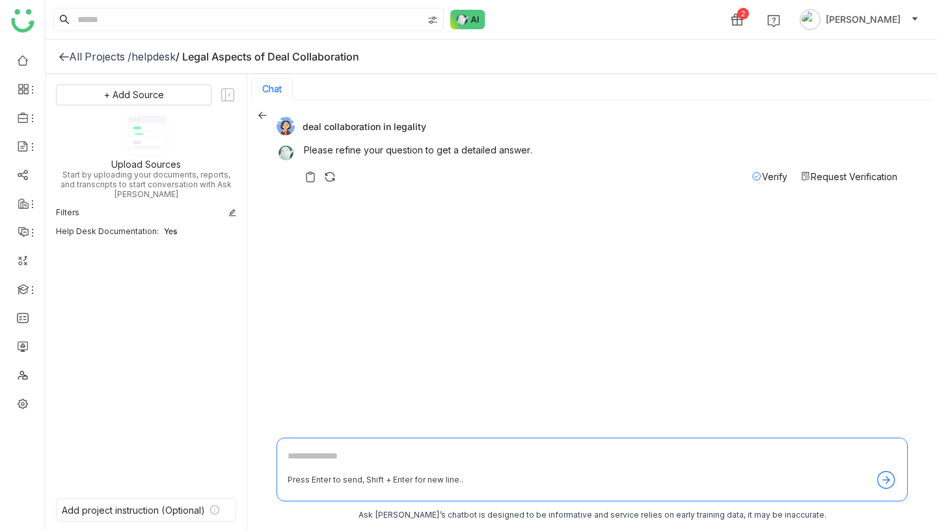
click at [258, 111] on icon at bounding box center [262, 115] width 9 height 9
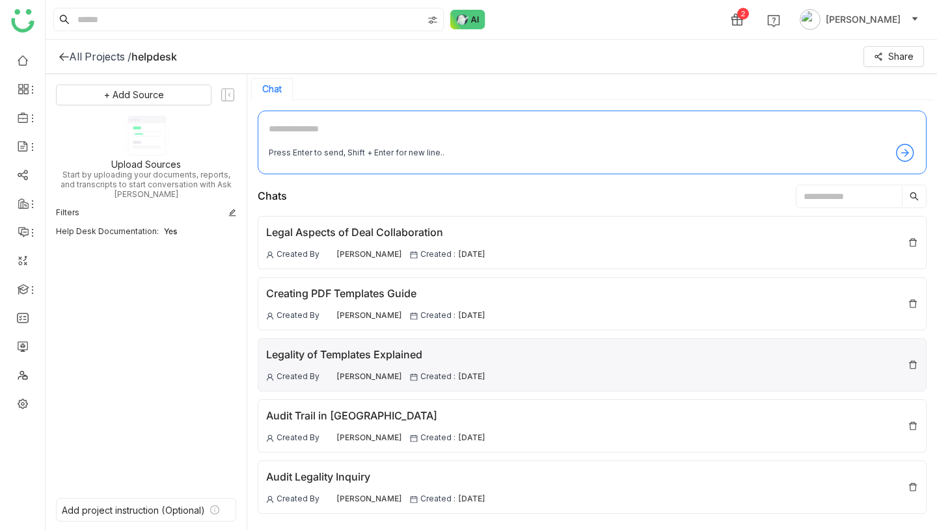
scroll to position [237, 0]
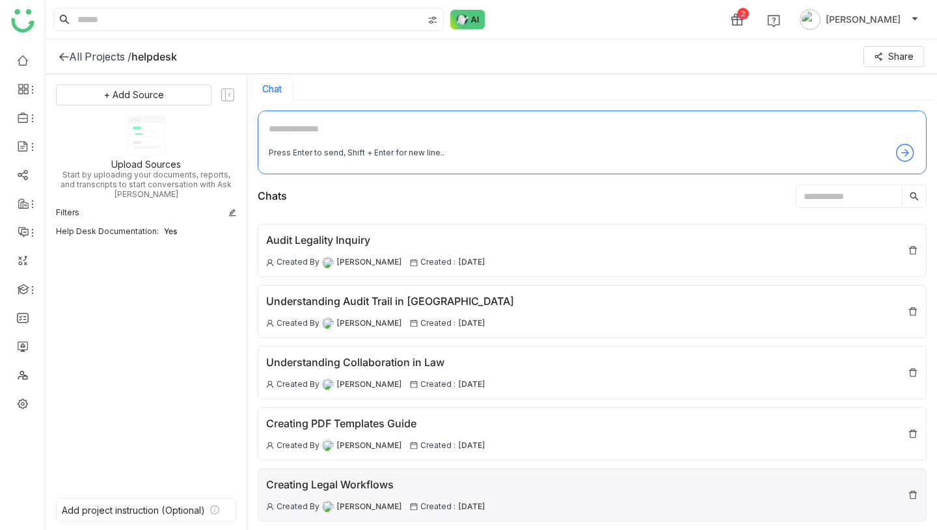
click at [345, 481] on div "Creating Legal Workflows" at bounding box center [375, 485] width 219 height 16
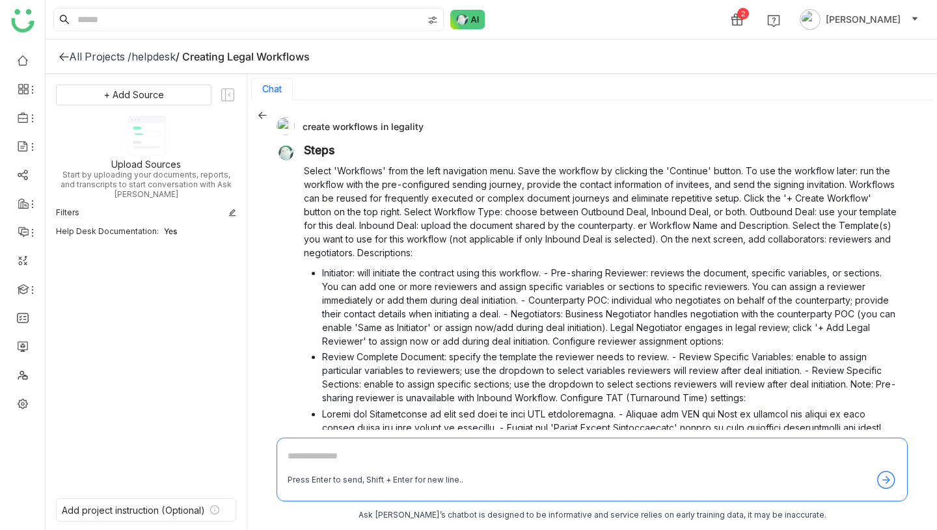
click at [266, 114] on icon at bounding box center [262, 115] width 9 height 9
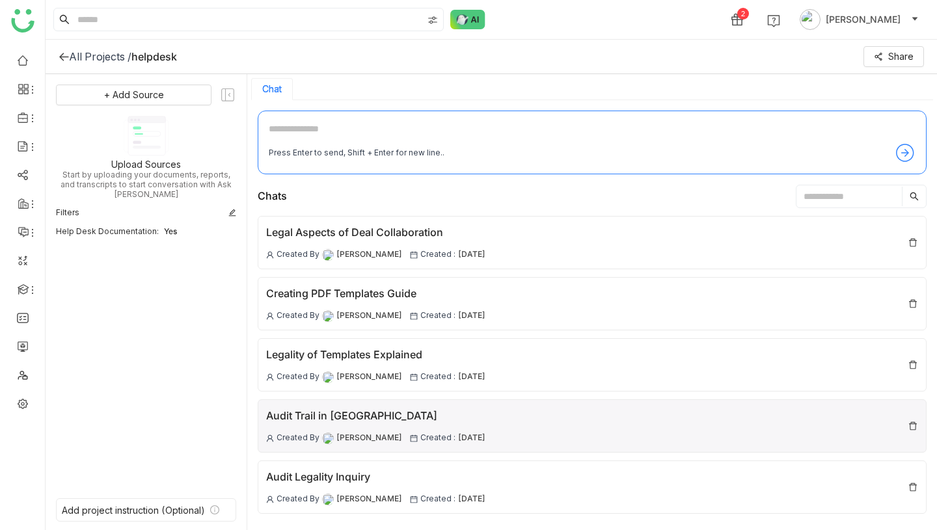
click at [325, 420] on div "Audit Trail in Ledality" at bounding box center [375, 416] width 219 height 16
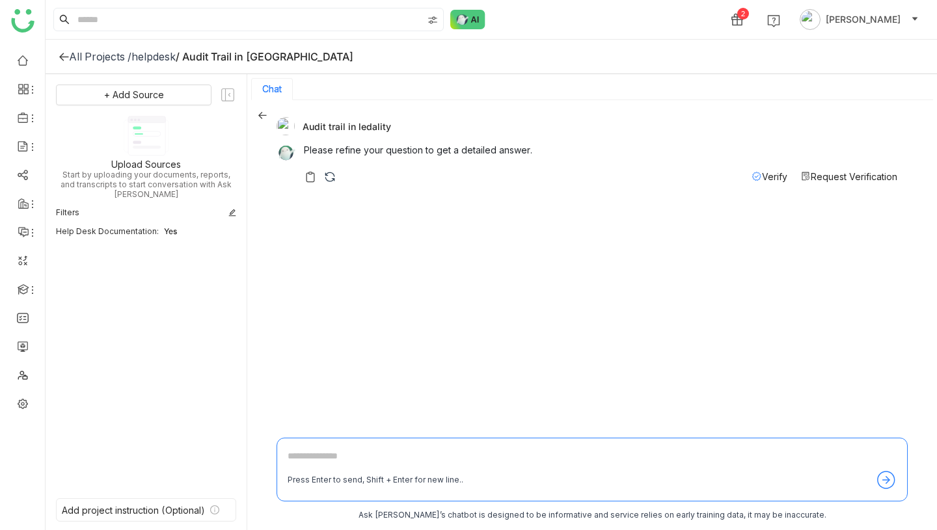
click at [267, 116] on div "Audit trail in ledality Please refine your question to get a detailed answer. V…" at bounding box center [591, 316] width 689 height 432
click at [265, 116] on icon at bounding box center [262, 115] width 9 height 9
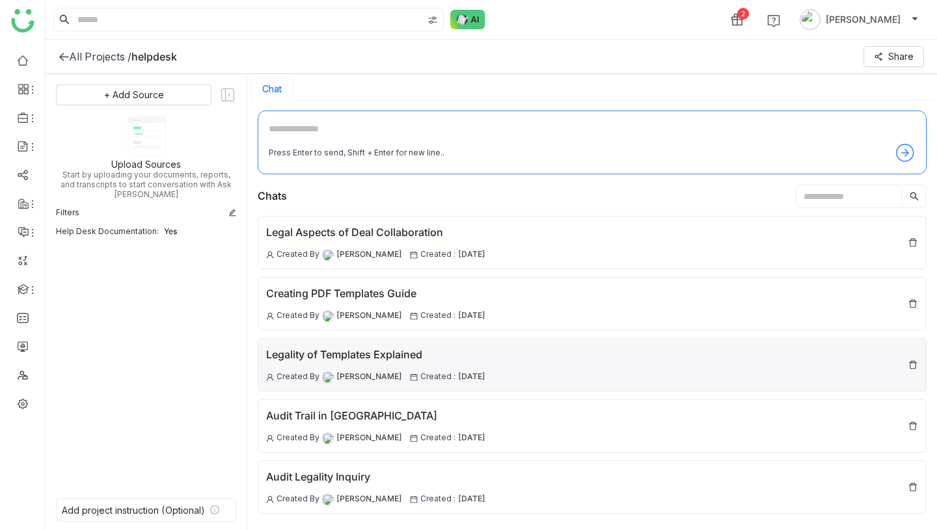
click at [320, 353] on div "Legality of Templates Explained" at bounding box center [375, 355] width 219 height 16
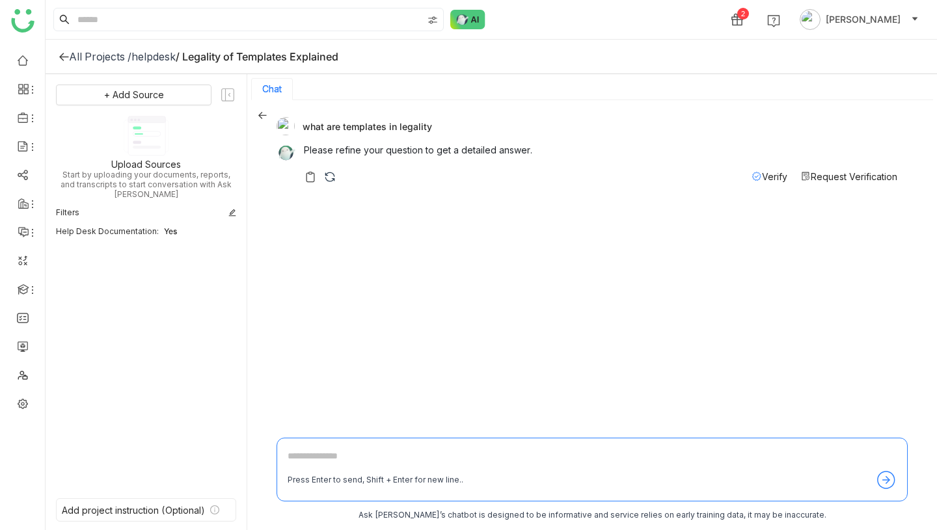
click at [261, 113] on icon at bounding box center [262, 115] width 8 height 7
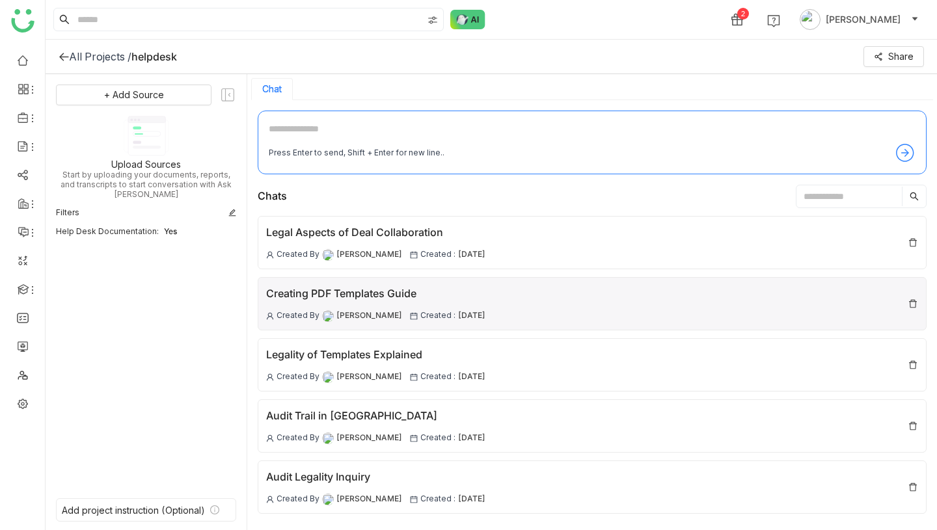
click at [339, 291] on div "Creating PDF Templates Guide" at bounding box center [375, 294] width 219 height 16
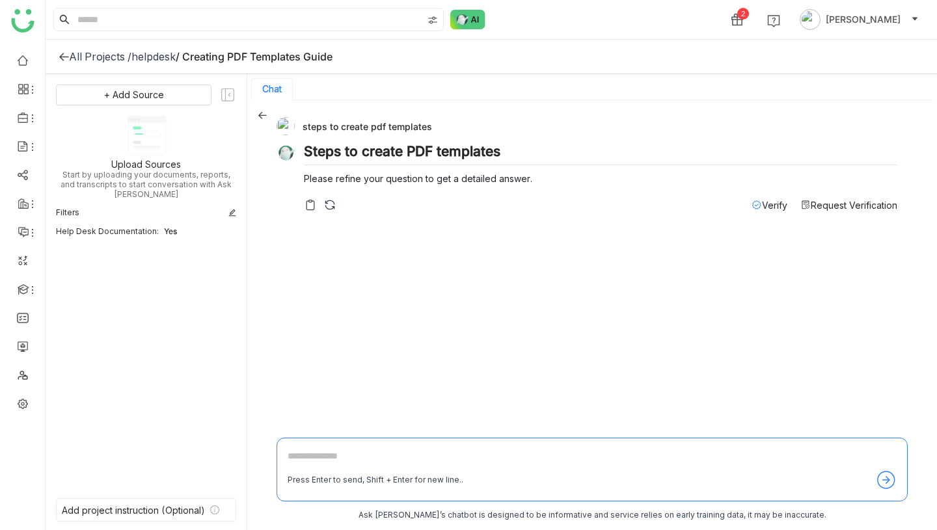
click at [258, 111] on icon at bounding box center [262, 115] width 9 height 9
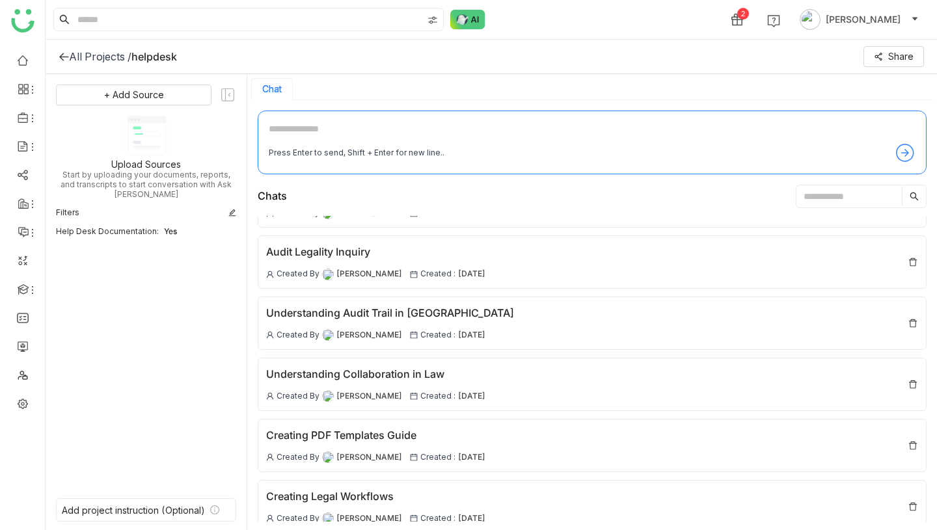
scroll to position [237, 0]
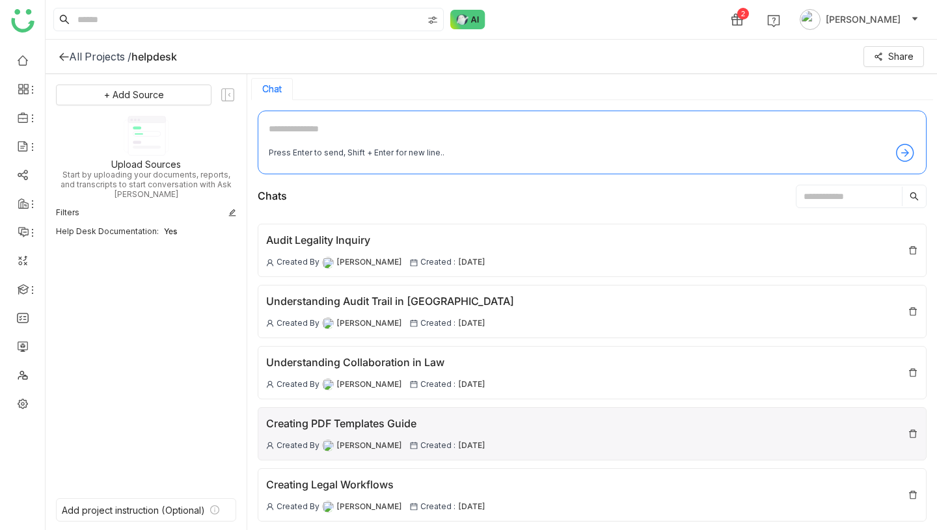
click at [357, 433] on div "Creating PDF Templates Guide Created By Vikash Prasad Created : 07 Oct , 2025" at bounding box center [375, 434] width 219 height 36
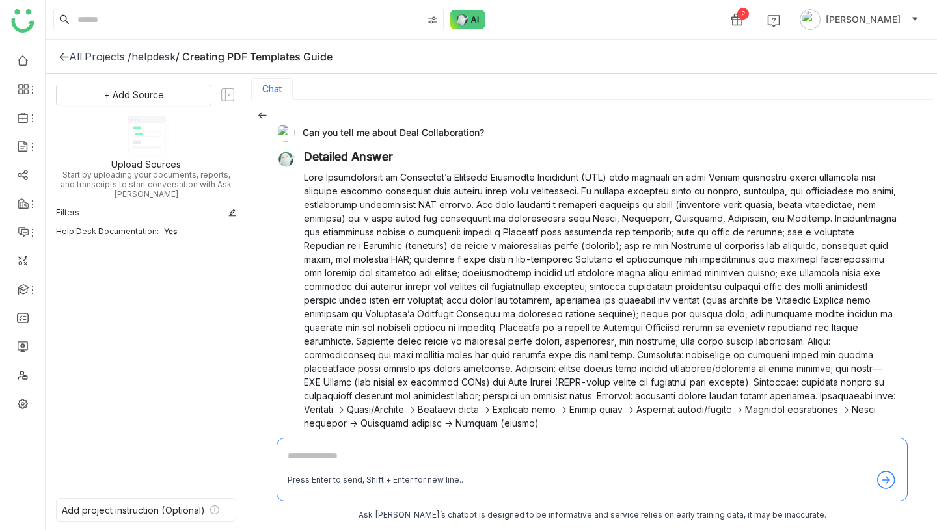
scroll to position [1008, 0]
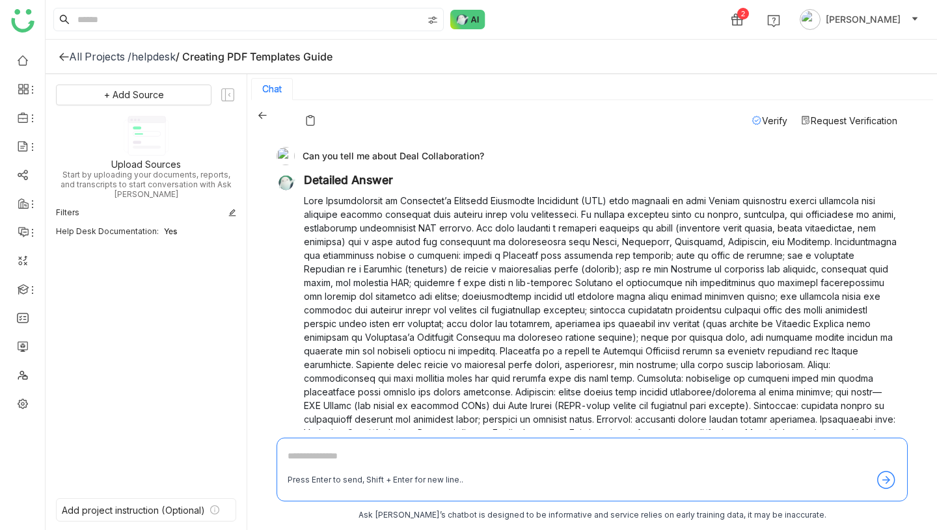
click at [379, 147] on div "Can you tell me about Deal Collaboration?" at bounding box center [586, 156] width 621 height 18
copy div "Can you tell me about Deal Collaboration?"
click at [155, 57] on div "helpdesk" at bounding box center [153, 56] width 44 height 13
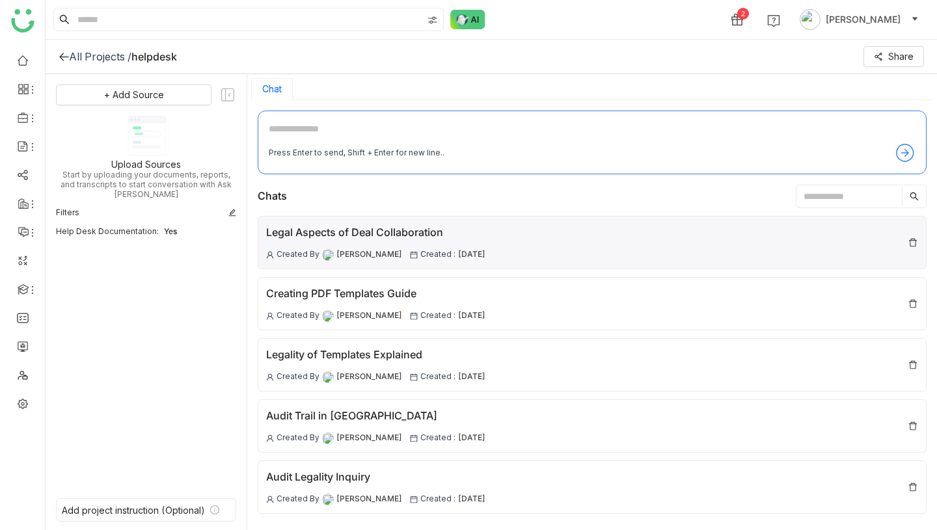
click at [326, 228] on div "Legal Aspects of Deal Collaboration" at bounding box center [375, 232] width 219 height 16
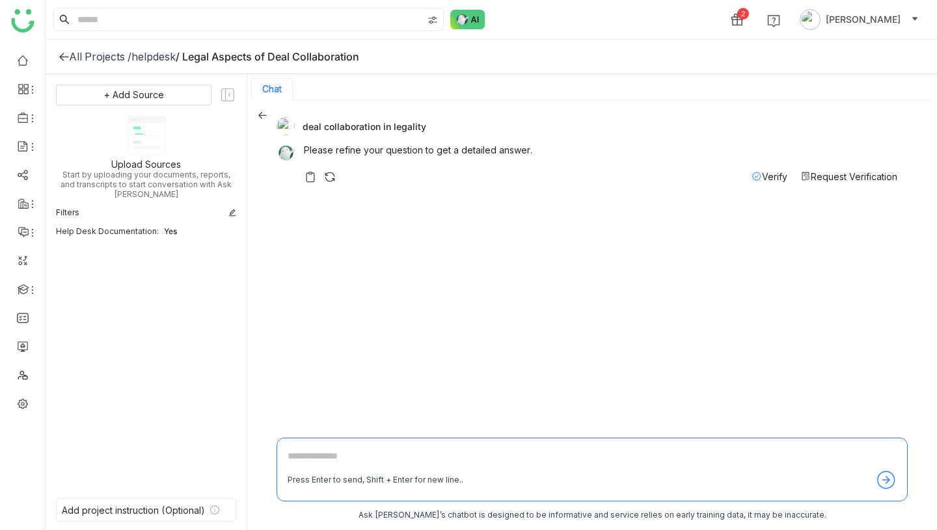
click at [142, 55] on div "helpdesk" at bounding box center [153, 56] width 44 height 13
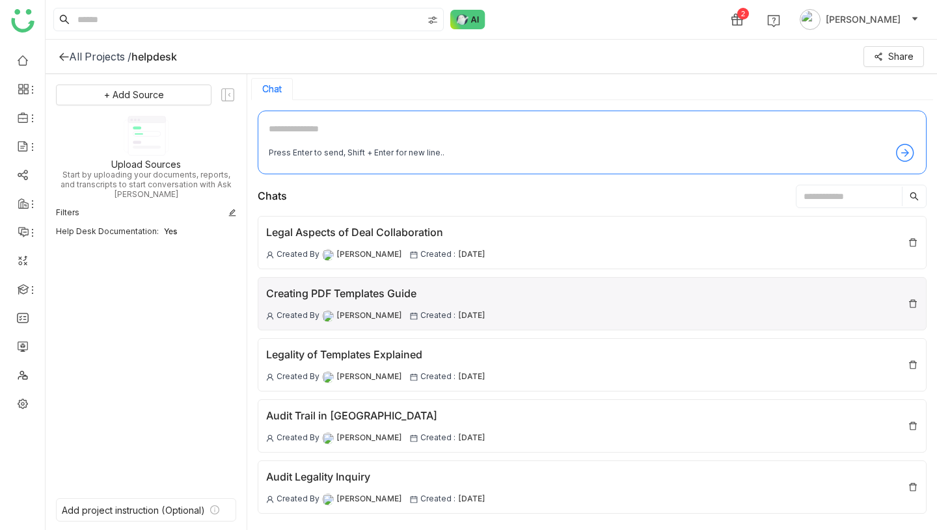
click at [339, 290] on div "Creating PDF Templates Guide" at bounding box center [375, 294] width 219 height 16
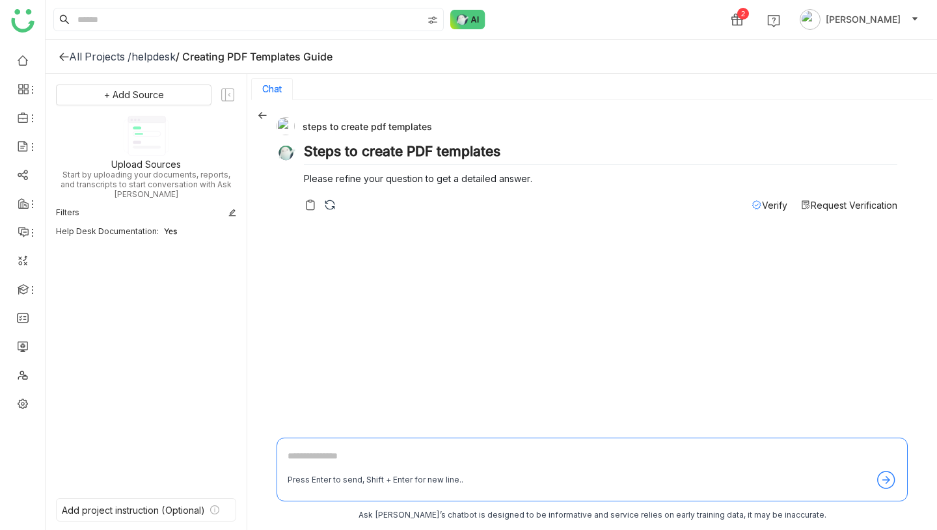
click at [165, 59] on div "helpdesk" at bounding box center [153, 56] width 44 height 13
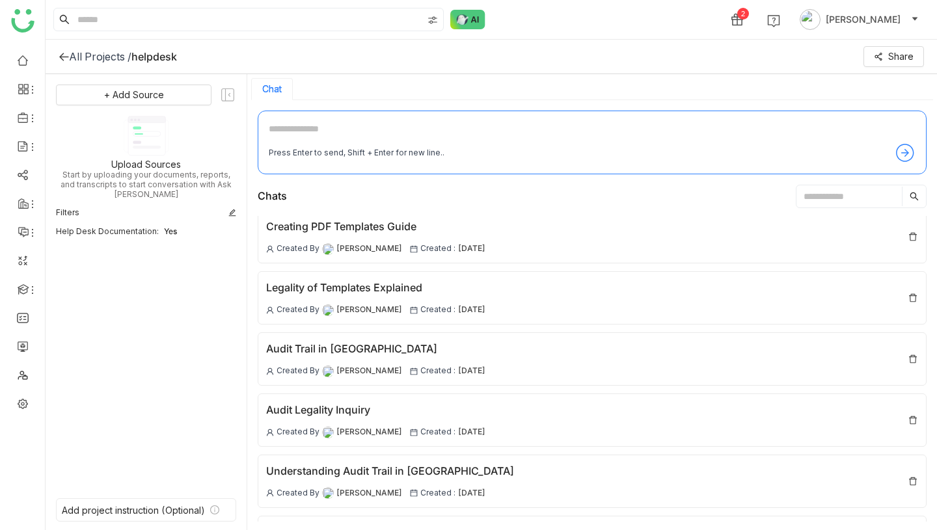
scroll to position [117, 0]
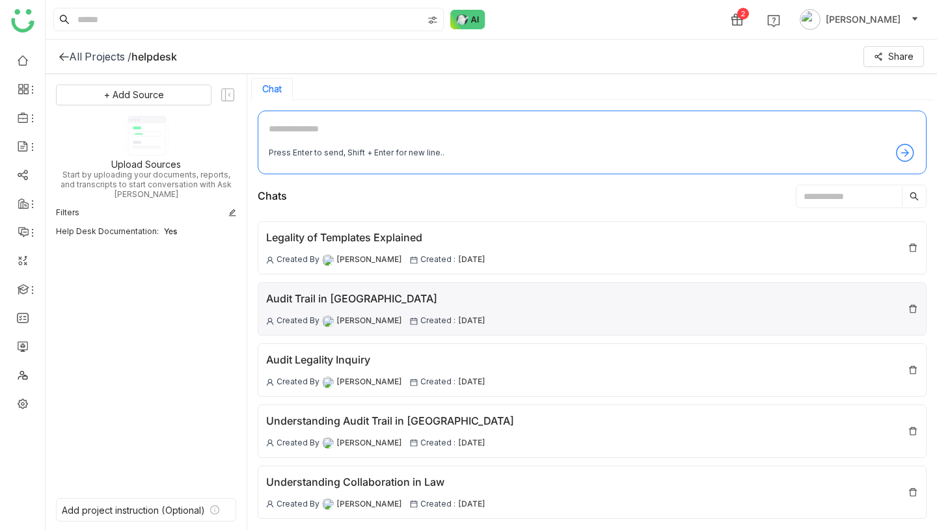
click at [327, 296] on div "Audit Trail in Ledality" at bounding box center [375, 299] width 219 height 16
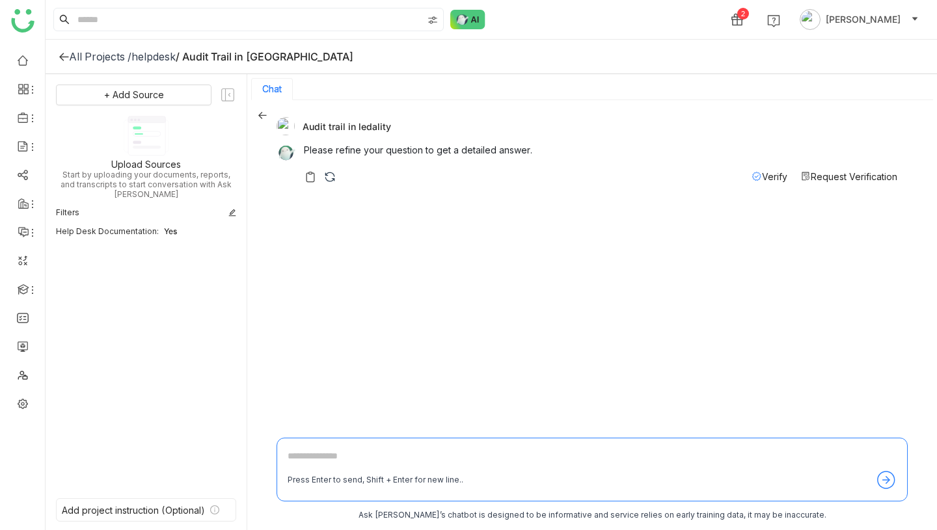
click at [330, 127] on div "Audit trail in ledality" at bounding box center [586, 126] width 621 height 18
copy div "Audit trail in ledality"
click at [364, 461] on textarea at bounding box center [591, 459] width 609 height 21
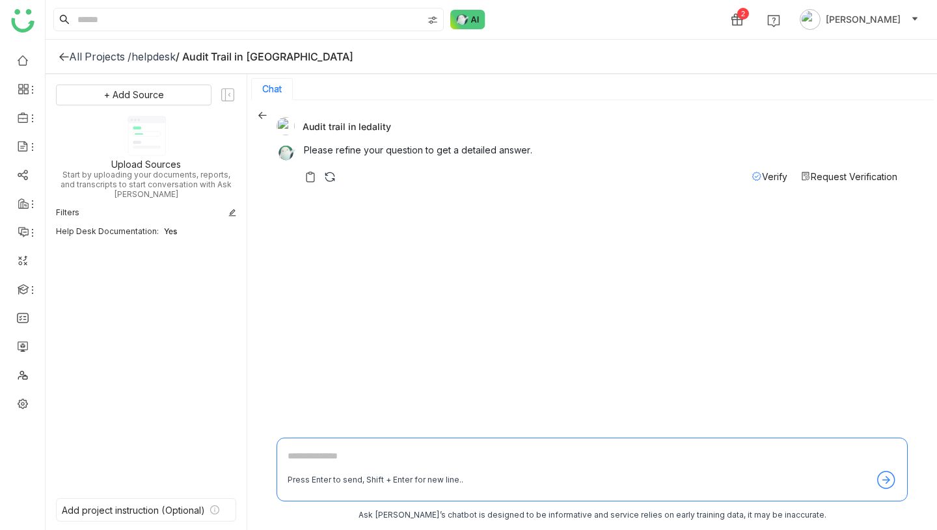
paste textarea "**********"
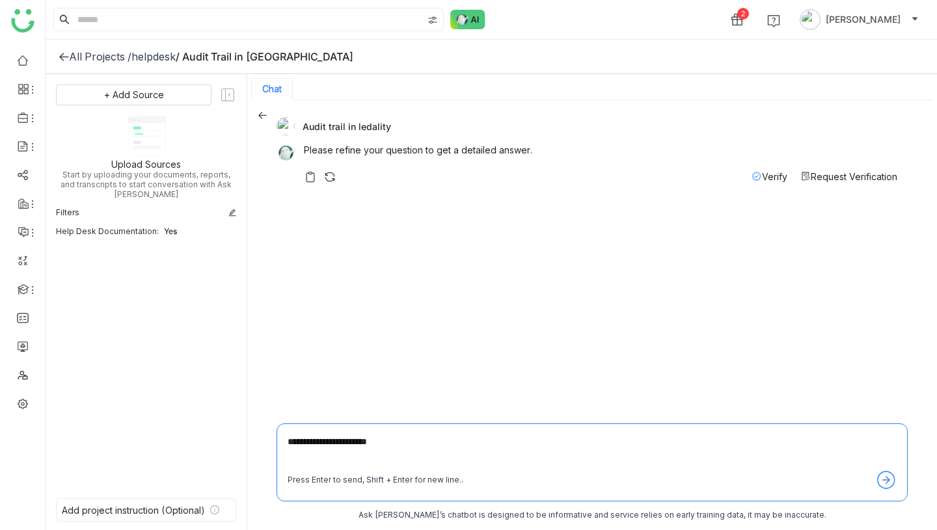
click at [355, 441] on textarea "**********" at bounding box center [591, 451] width 609 height 35
type textarea "**********"
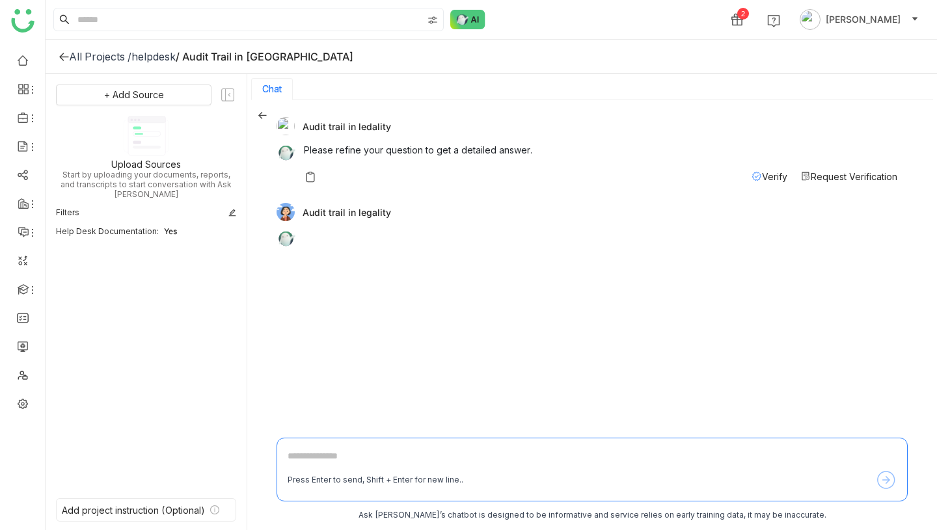
click at [350, 240] on div at bounding box center [600, 236] width 593 height 14
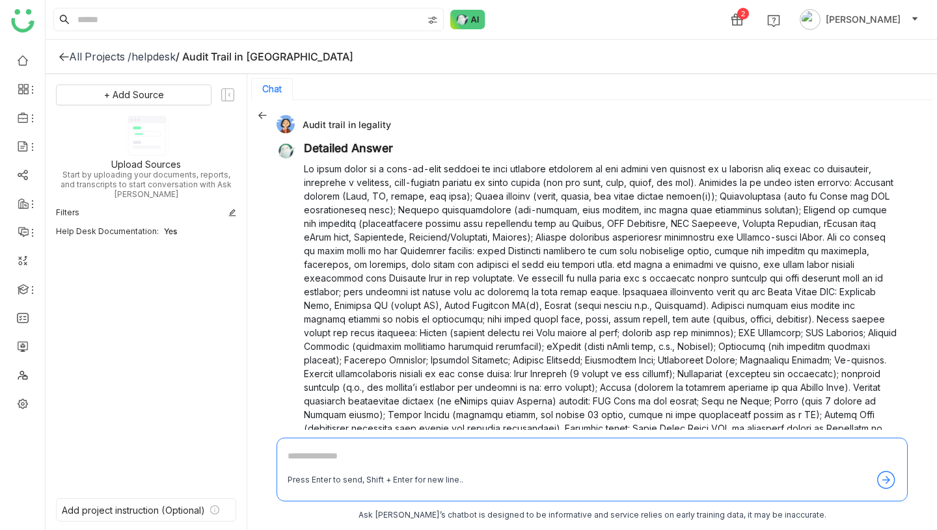
scroll to position [275, 0]
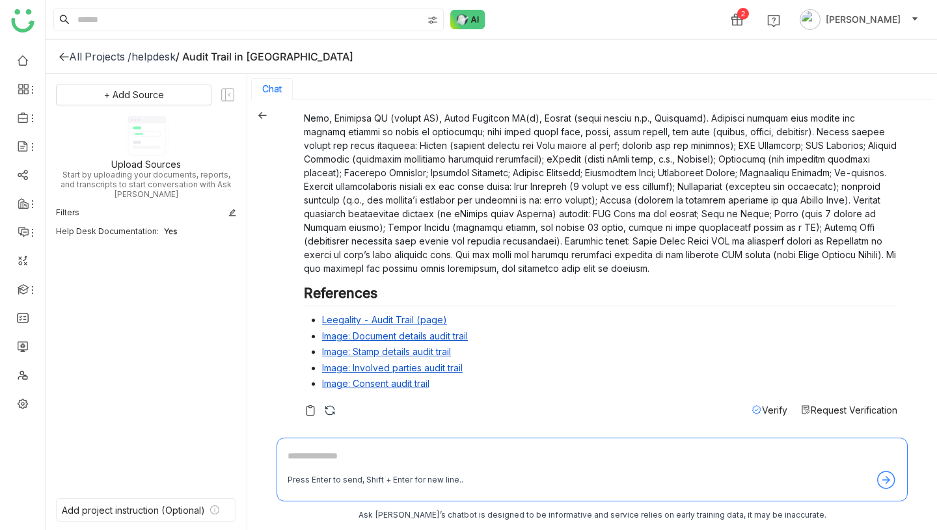
click at [374, 456] on textarea at bounding box center [591, 459] width 609 height 21
type textarea "**********"
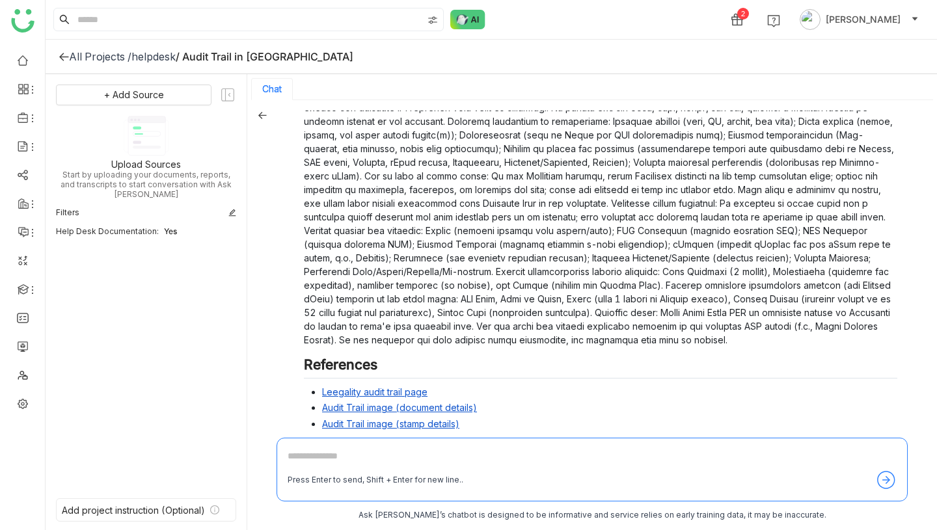
scroll to position [743, 0]
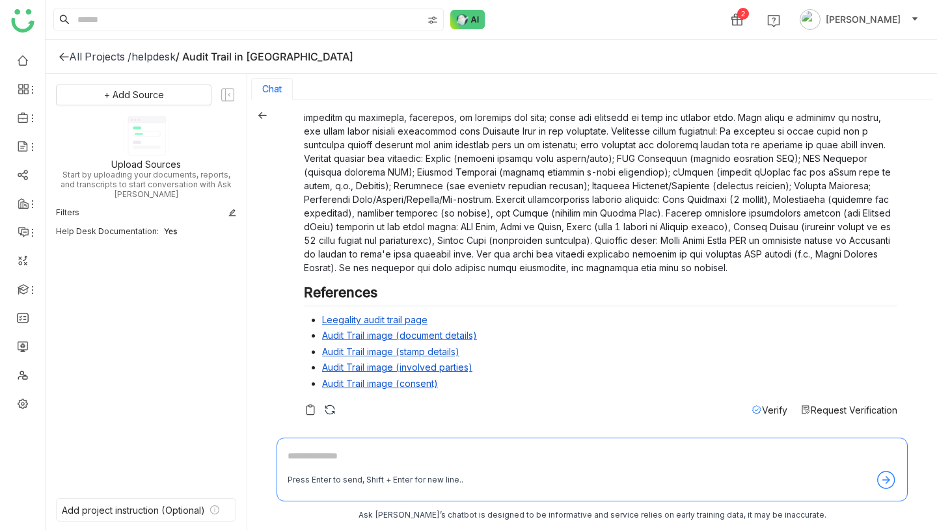
click at [367, 459] on textarea at bounding box center [591, 459] width 609 height 21
type textarea "**********"
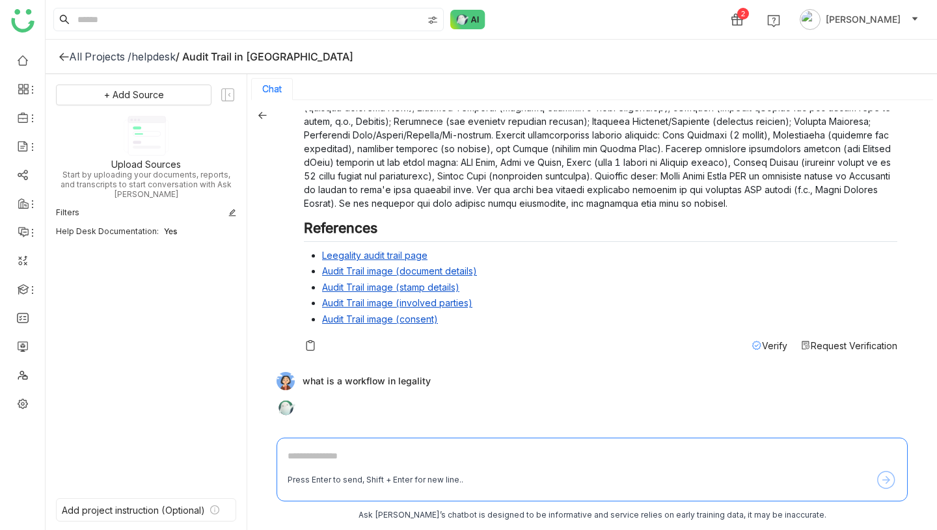
scroll to position [809, 0]
click at [115, 57] on div "All Projects /" at bounding box center [100, 56] width 62 height 13
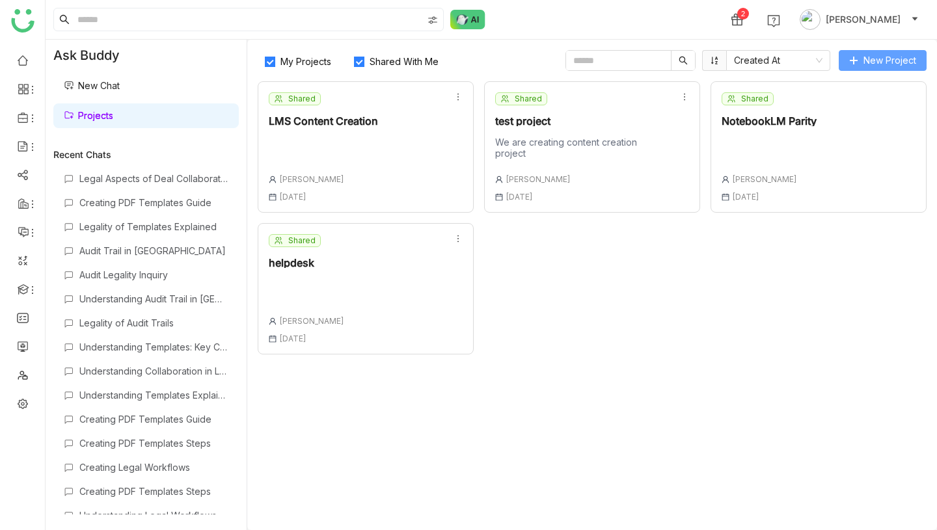
click at [864, 64] on span "New Project" at bounding box center [889, 60] width 53 height 14
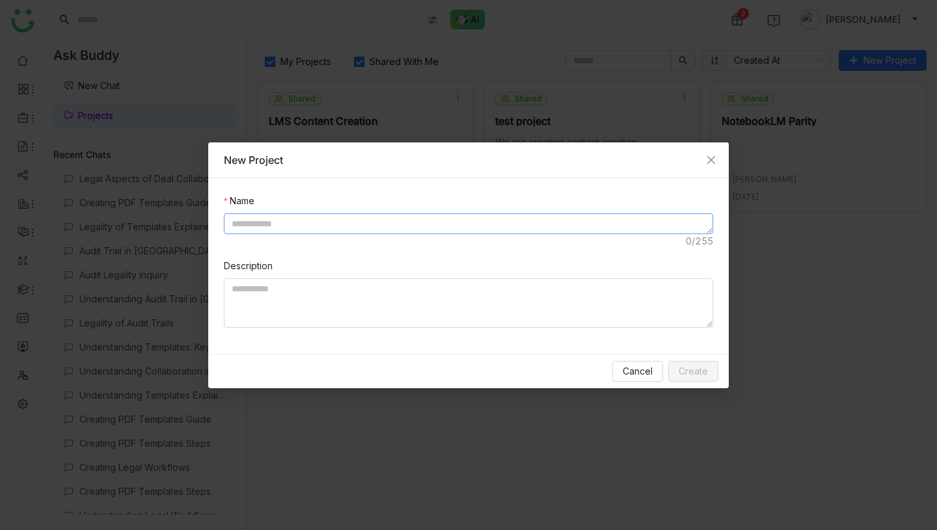
click at [449, 217] on textarea at bounding box center [468, 223] width 489 height 21
type textarea "**********"
click at [695, 366] on span "Create" at bounding box center [692, 371] width 29 height 14
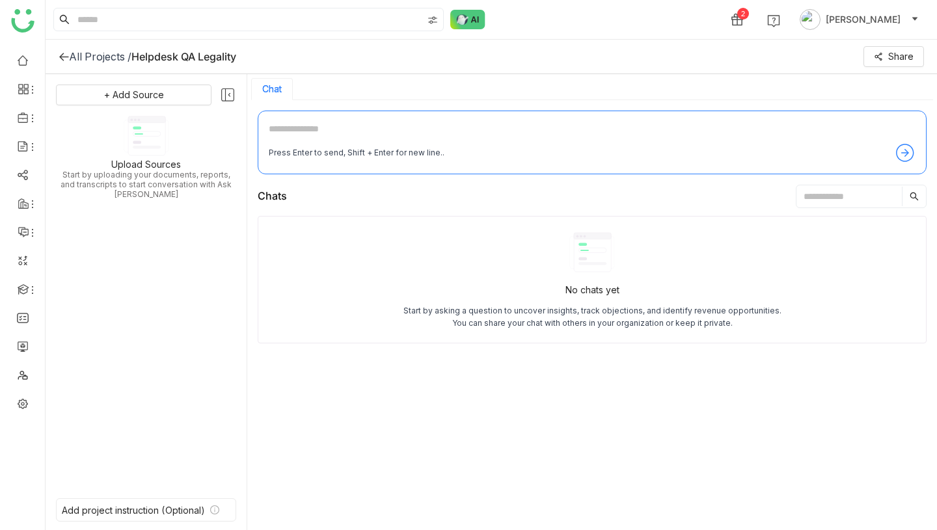
click at [228, 98] on icon at bounding box center [227, 95] width 17 height 17
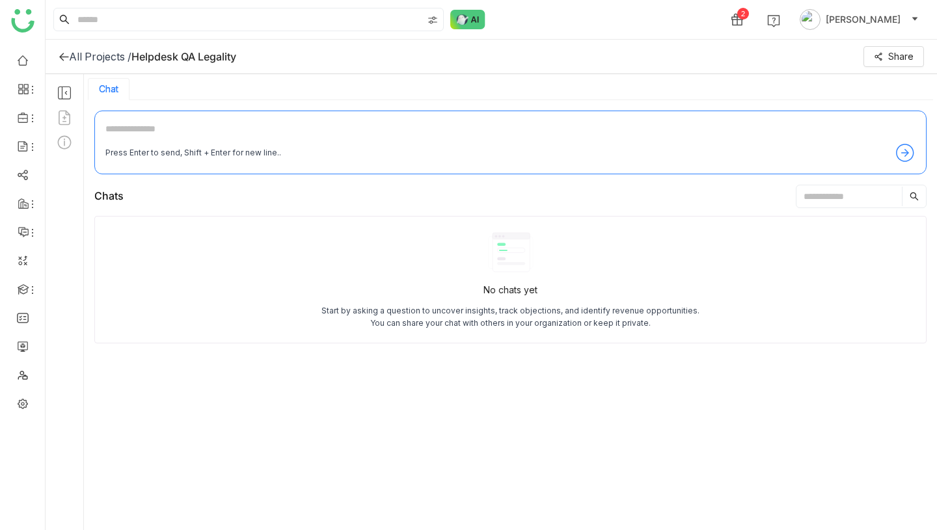
click at [69, 92] on icon at bounding box center [64, 93] width 17 height 17
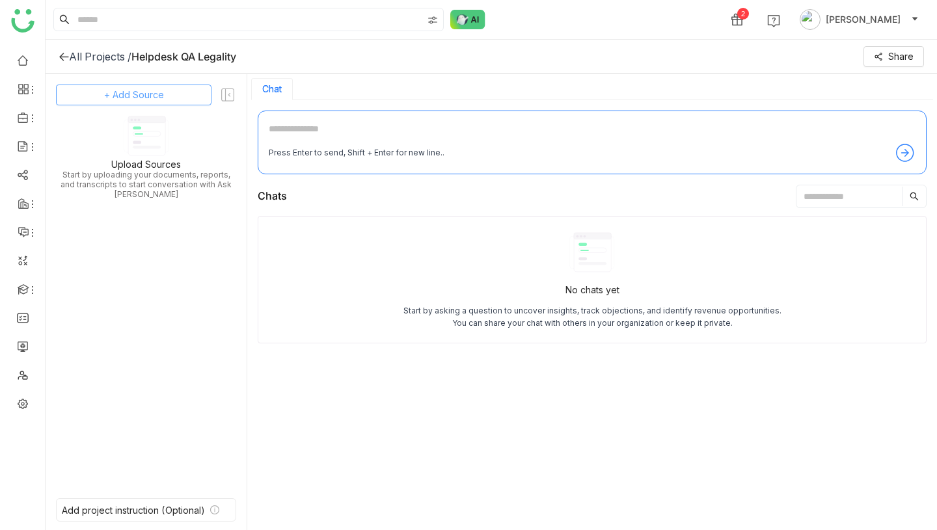
click at [122, 94] on span "+ Add Source" at bounding box center [134, 95] width 60 height 14
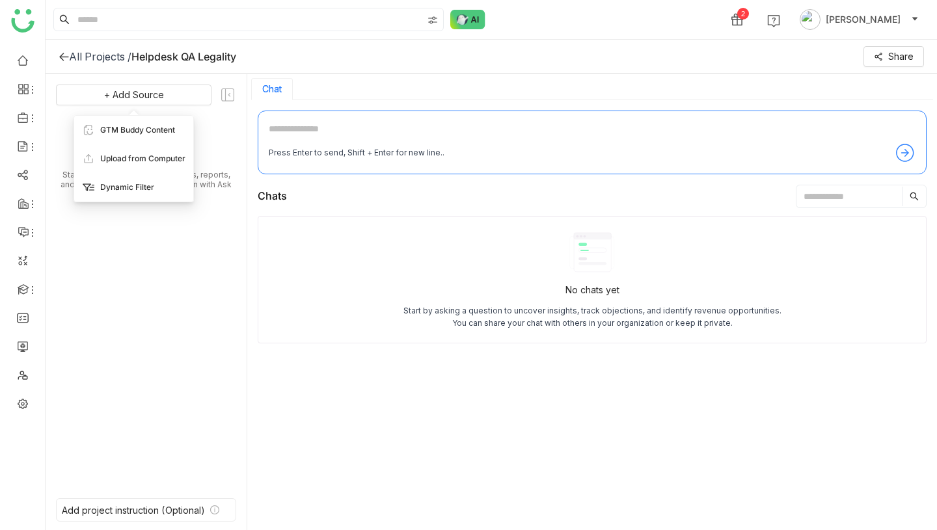
click at [118, 181] on span "Dynamic Filter" at bounding box center [127, 187] width 54 height 12
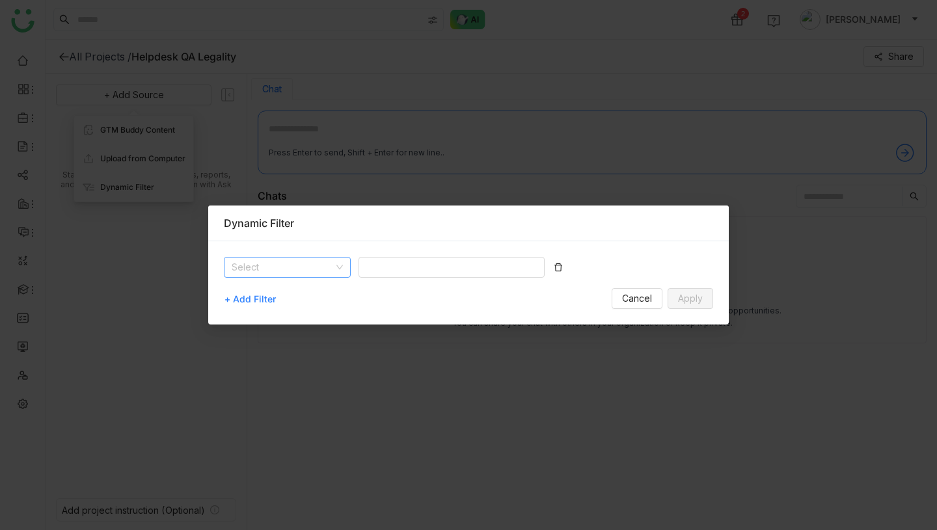
click at [325, 272] on input at bounding box center [283, 268] width 102 height 20
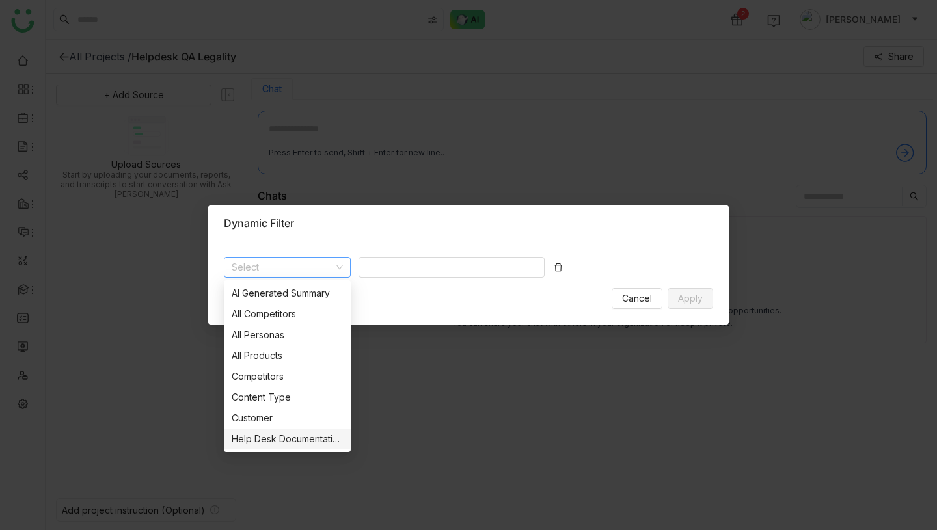
click at [281, 437] on div "Help Desk Documentation" at bounding box center [287, 439] width 111 height 14
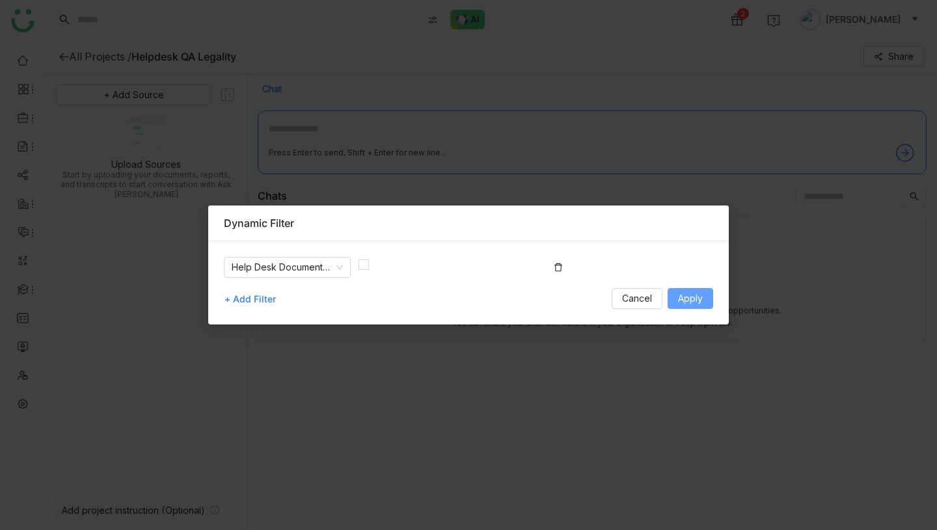
click at [691, 302] on span "Apply" at bounding box center [690, 298] width 25 height 14
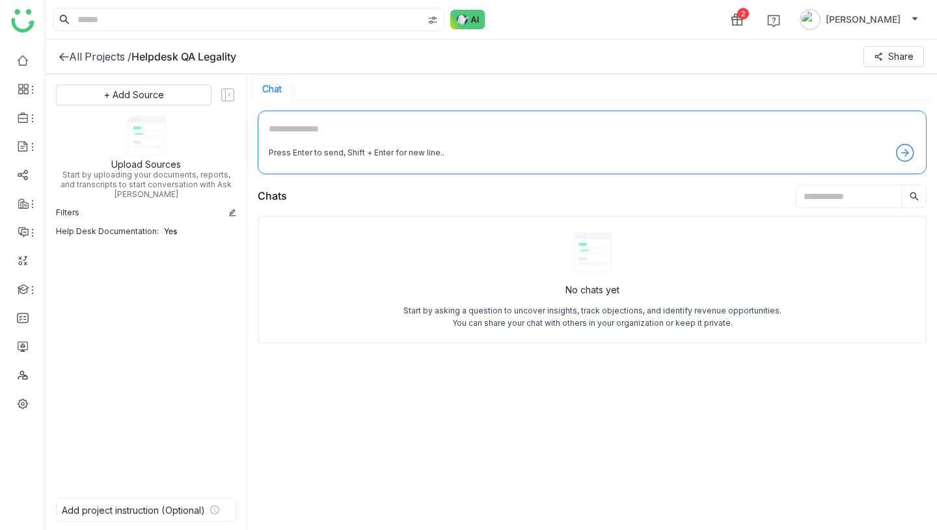
click at [380, 132] on textarea at bounding box center [592, 132] width 647 height 21
type textarea "**********"
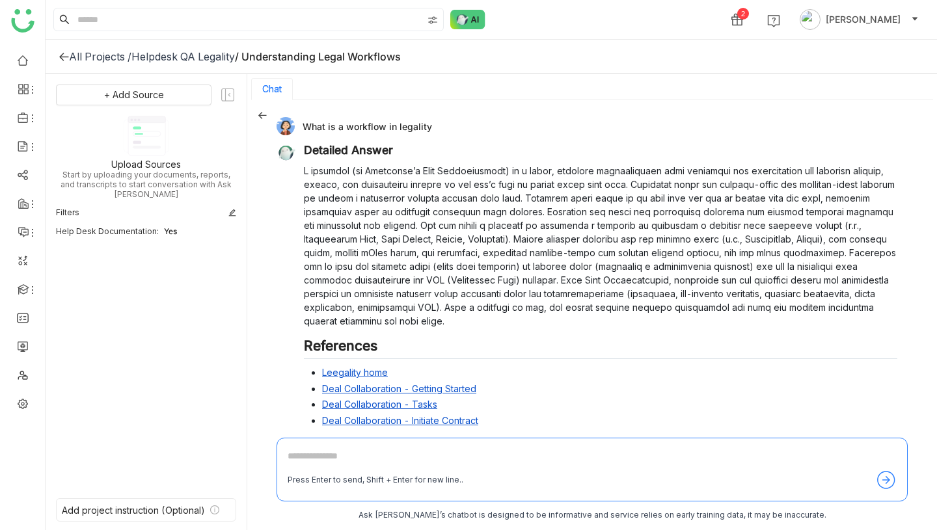
scroll to position [53, 0]
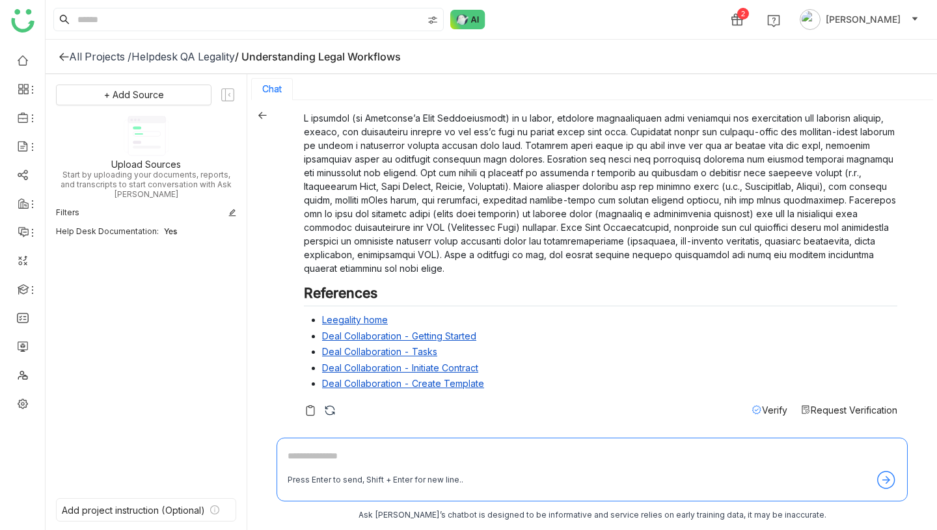
click at [360, 451] on textarea at bounding box center [591, 459] width 609 height 21
type textarea "**********"
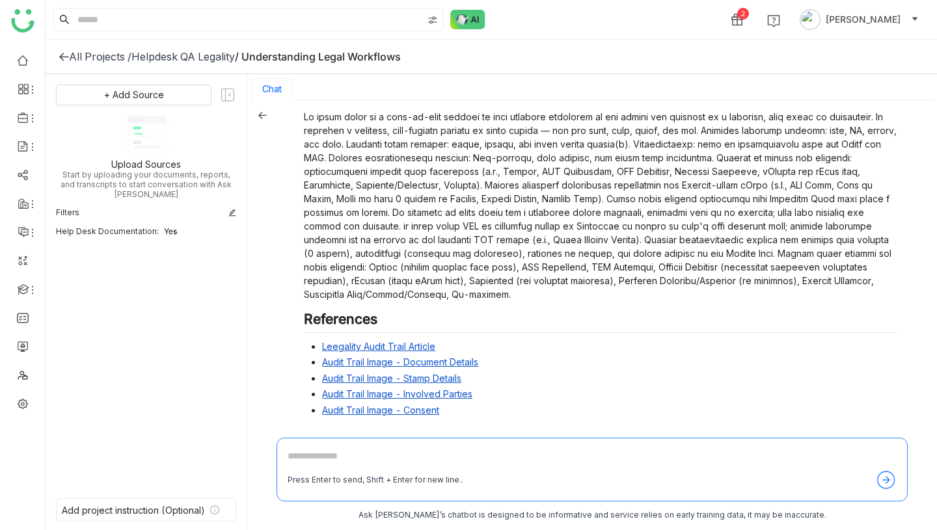
scroll to position [438, 0]
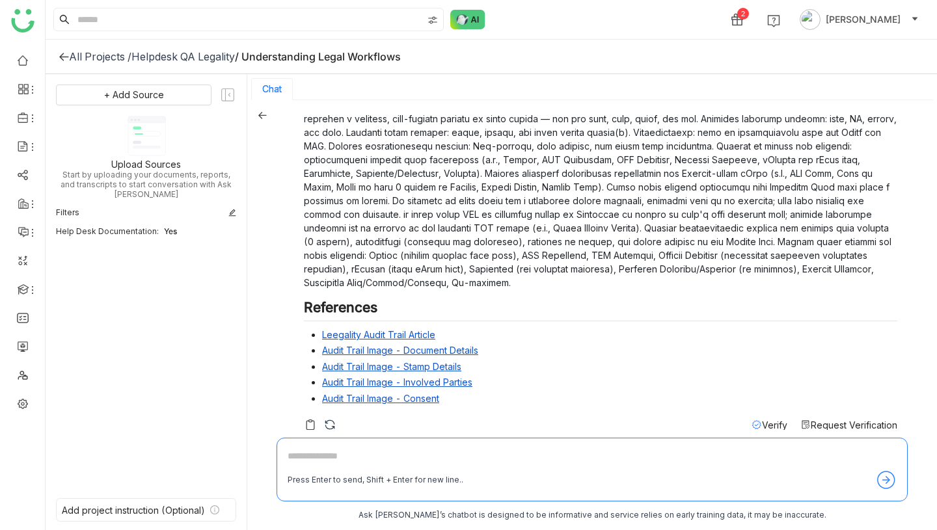
click at [414, 240] on p at bounding box center [600, 193] width 593 height 191
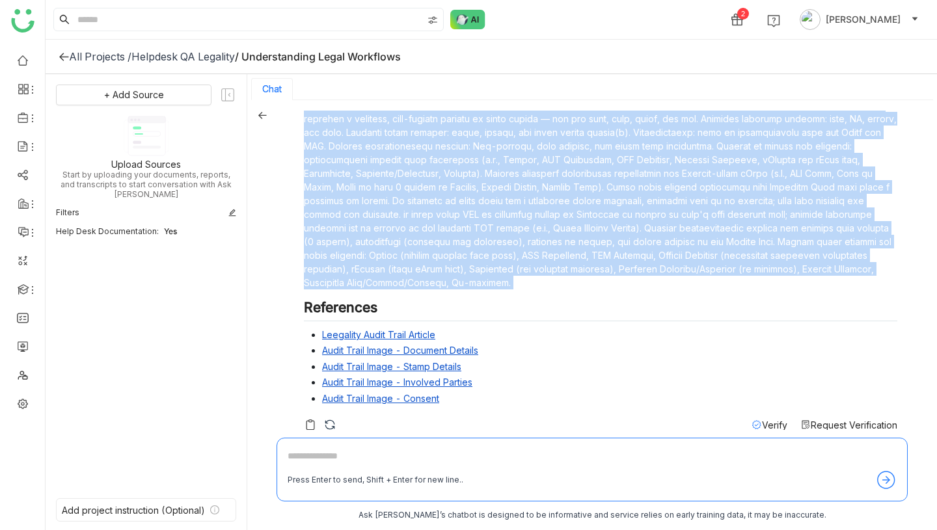
click at [414, 240] on p at bounding box center [600, 193] width 593 height 191
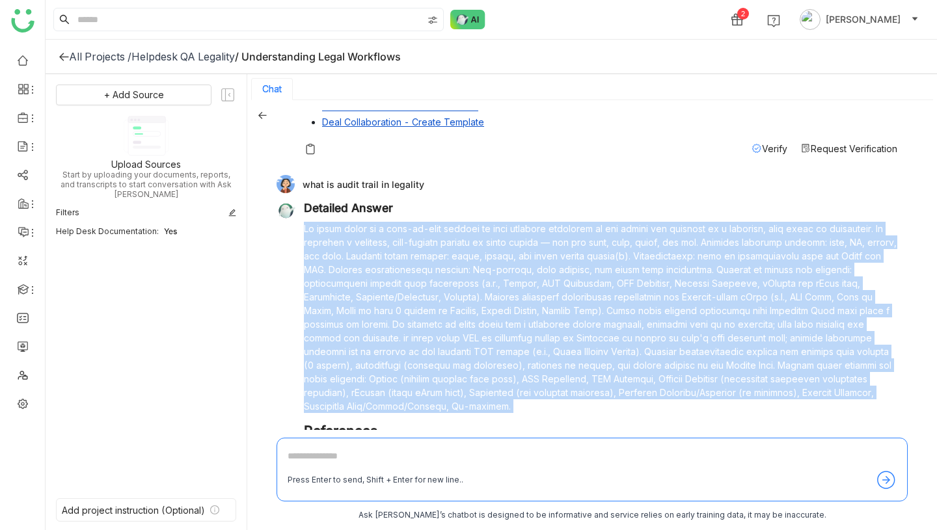
scroll to position [292, 0]
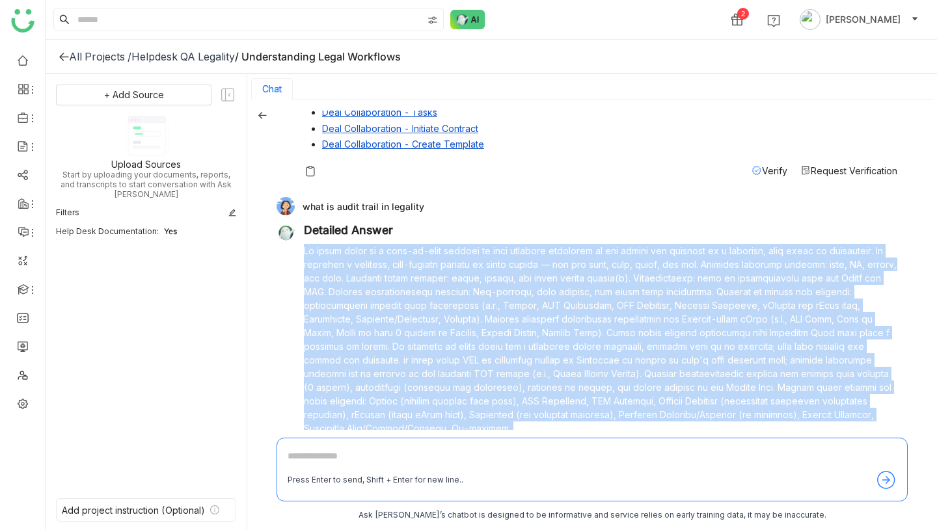
click at [408, 286] on p at bounding box center [600, 339] width 593 height 191
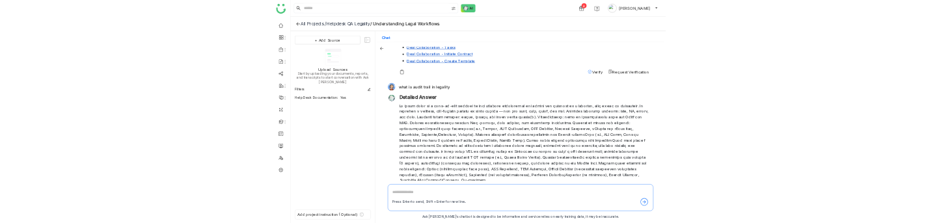
scroll to position [453, 0]
